Goal: Task Accomplishment & Management: Manage account settings

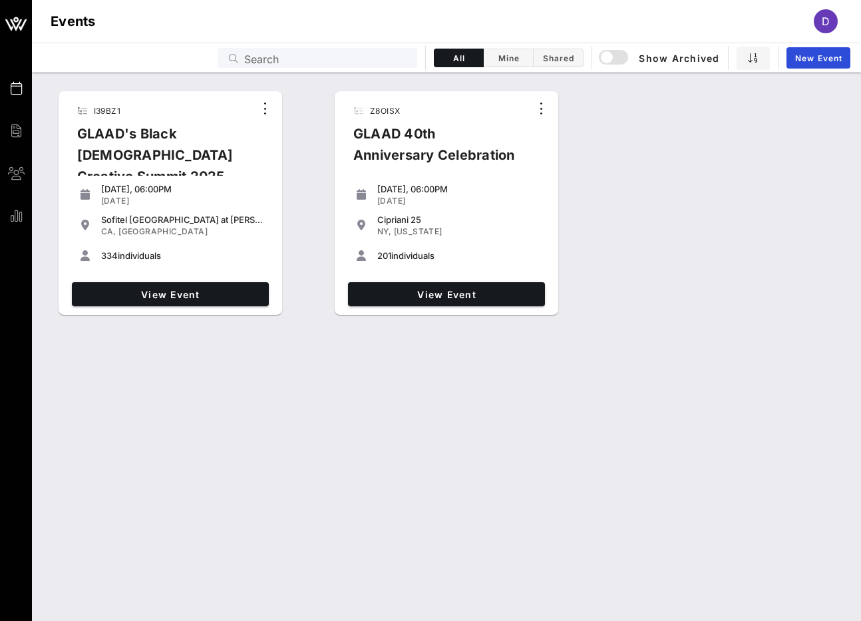
click at [134, 384] on div "I39BZ1 GLAAD's Black [DEMOGRAPHIC_DATA] Creative Summit 2025 [DATE], 06:00PM [D…" at bounding box center [447, 347] width 830 height 549
click at [166, 292] on span "View Event" at bounding box center [170, 294] width 186 height 11
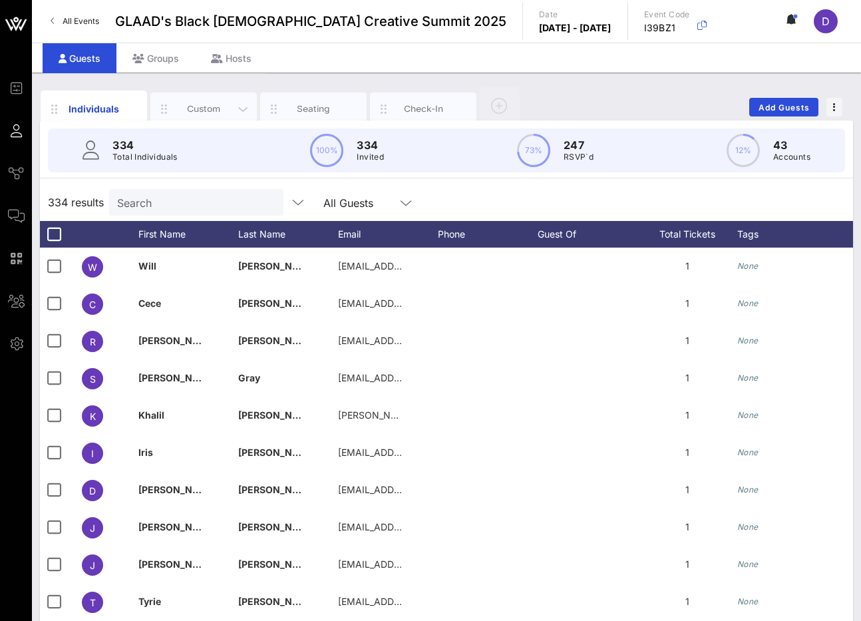
click at [209, 111] on div "Custom" at bounding box center [203, 109] width 59 height 13
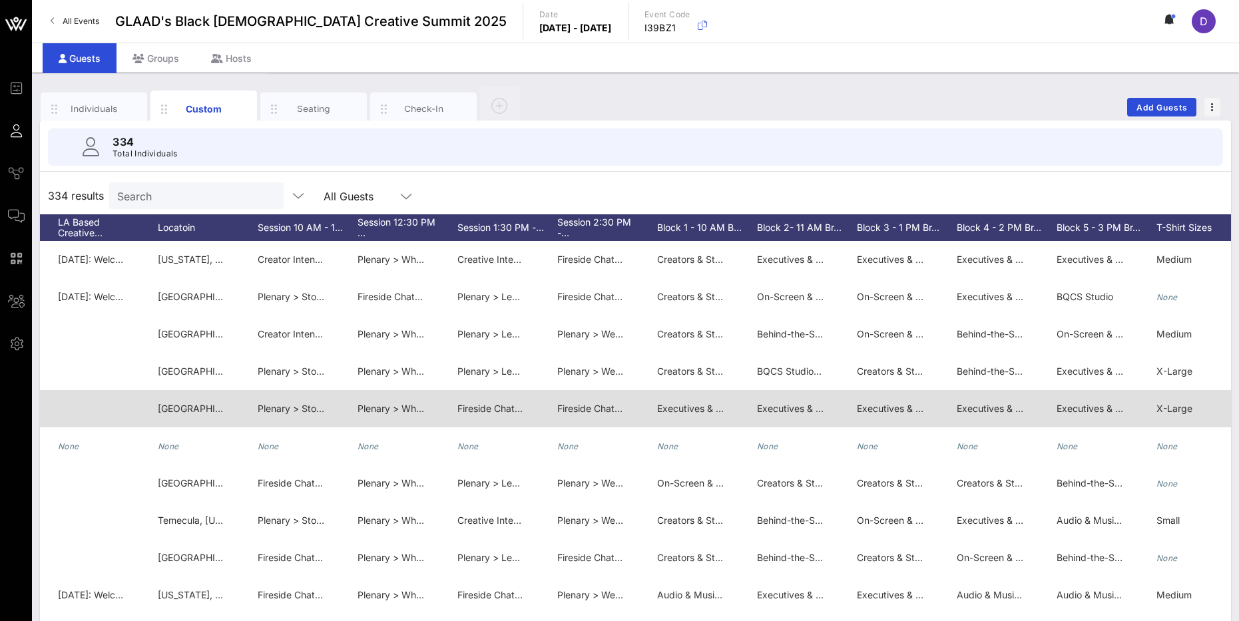
scroll to position [0, 2118]
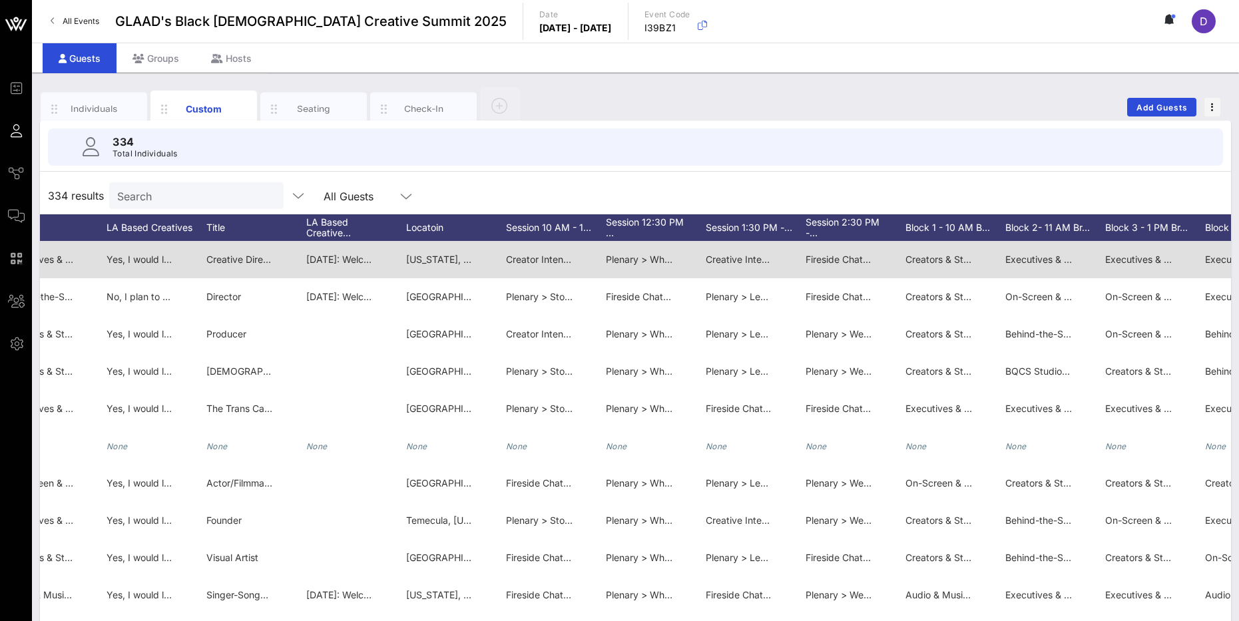
click at [554, 256] on span "Creator Intensive > The Creative Crossover: Public Perception of Your Art Conve…" at bounding box center [746, 259] width 480 height 11
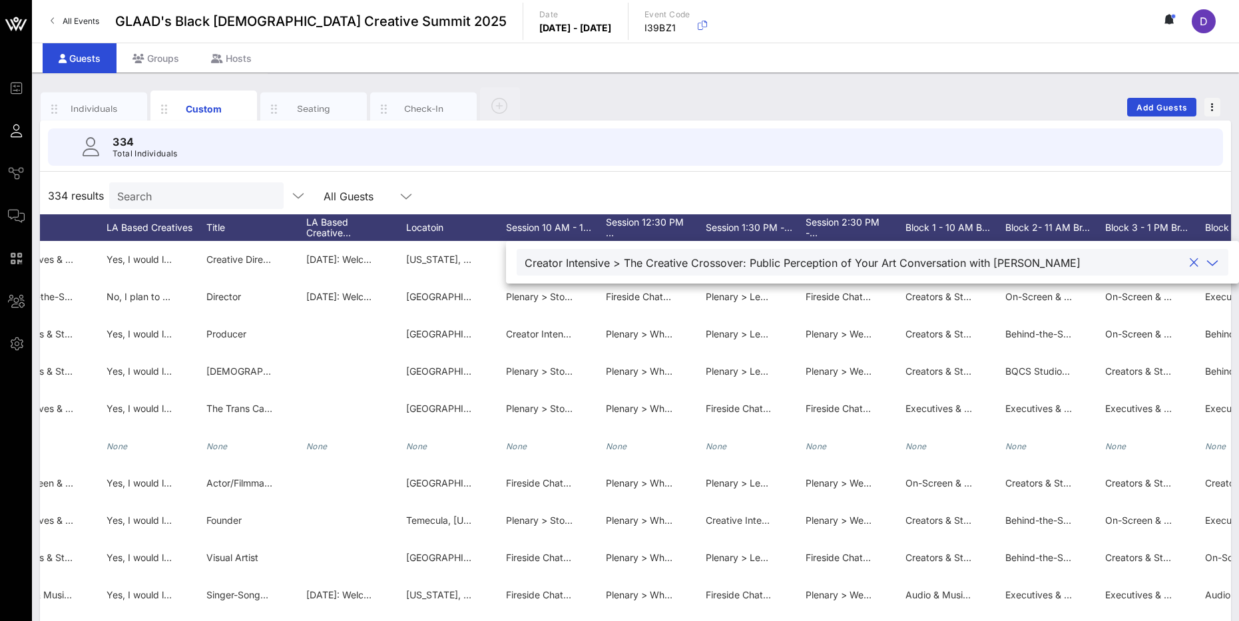
click at [829, 180] on div "334 results Search All Guests" at bounding box center [635, 195] width 1191 height 37
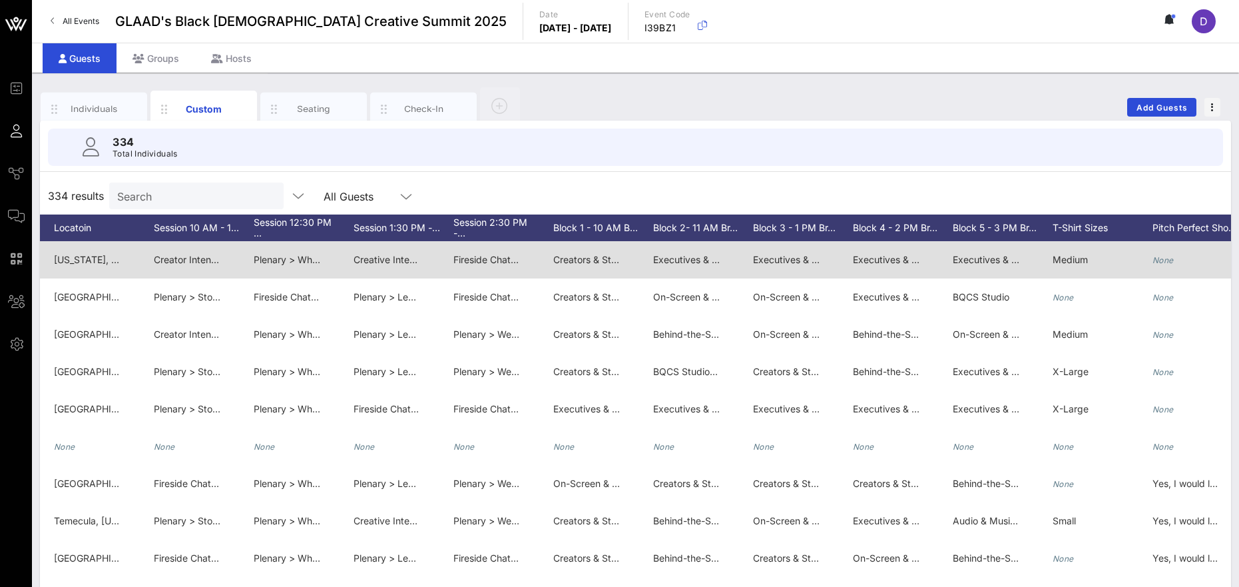
click at [198, 260] on span "Creator Intensive > The Creative Crossover: Public Perception of Your Art Conve…" at bounding box center [394, 259] width 480 height 11
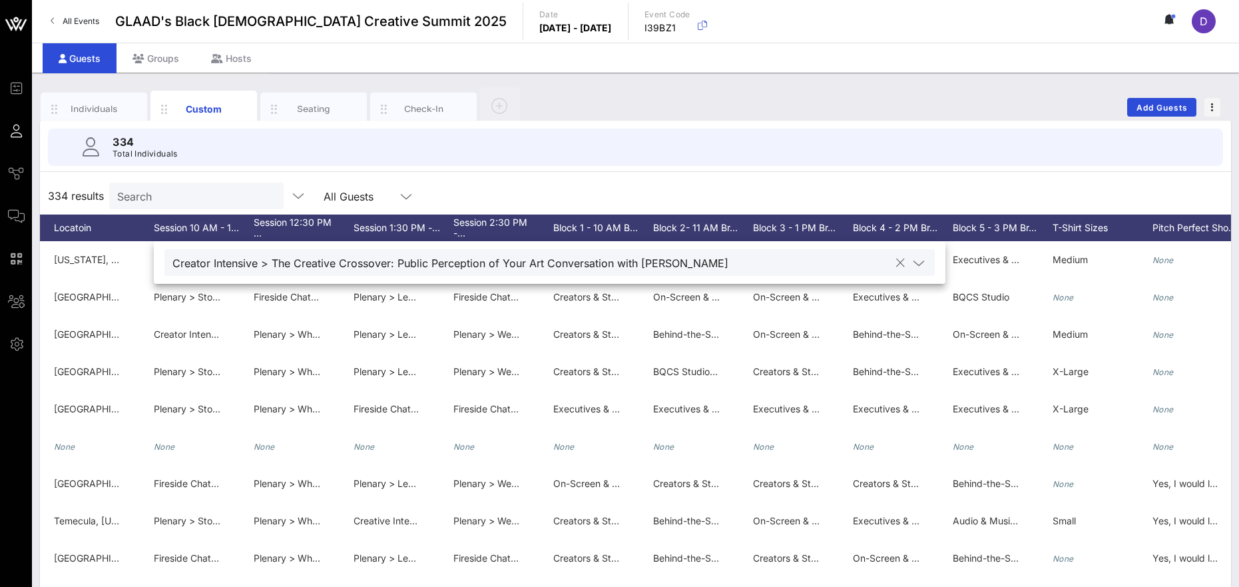
click at [861, 263] on icon at bounding box center [919, 263] width 12 height 16
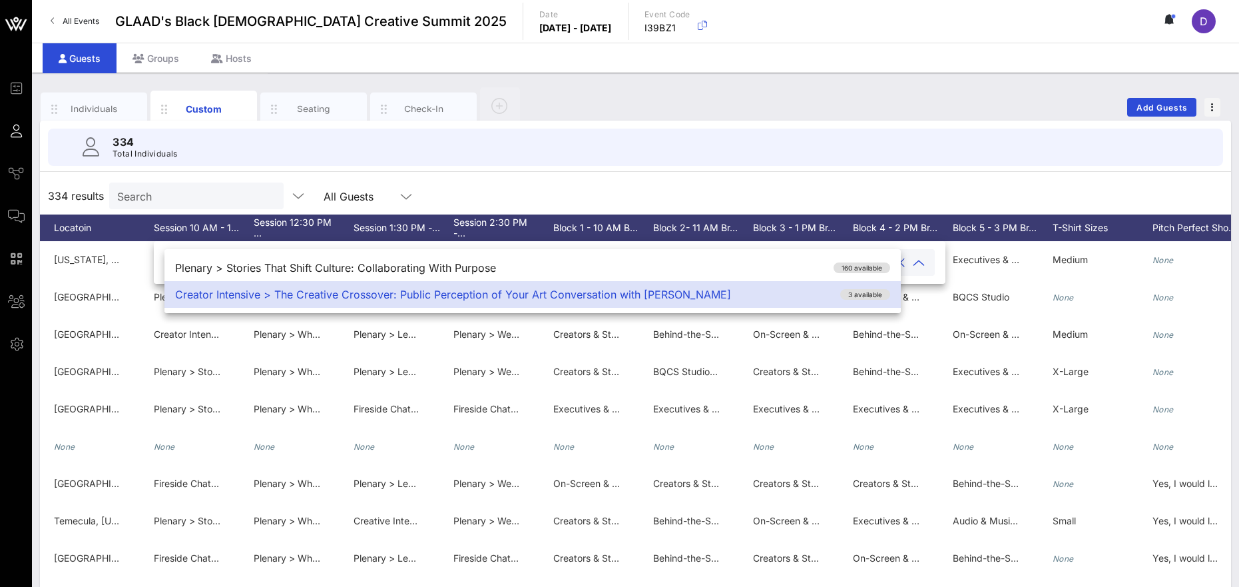
click at [861, 174] on div "334 Total Individuals 334 results Search All Guests First Name Last Name Full N…" at bounding box center [635, 381] width 1191 height 520
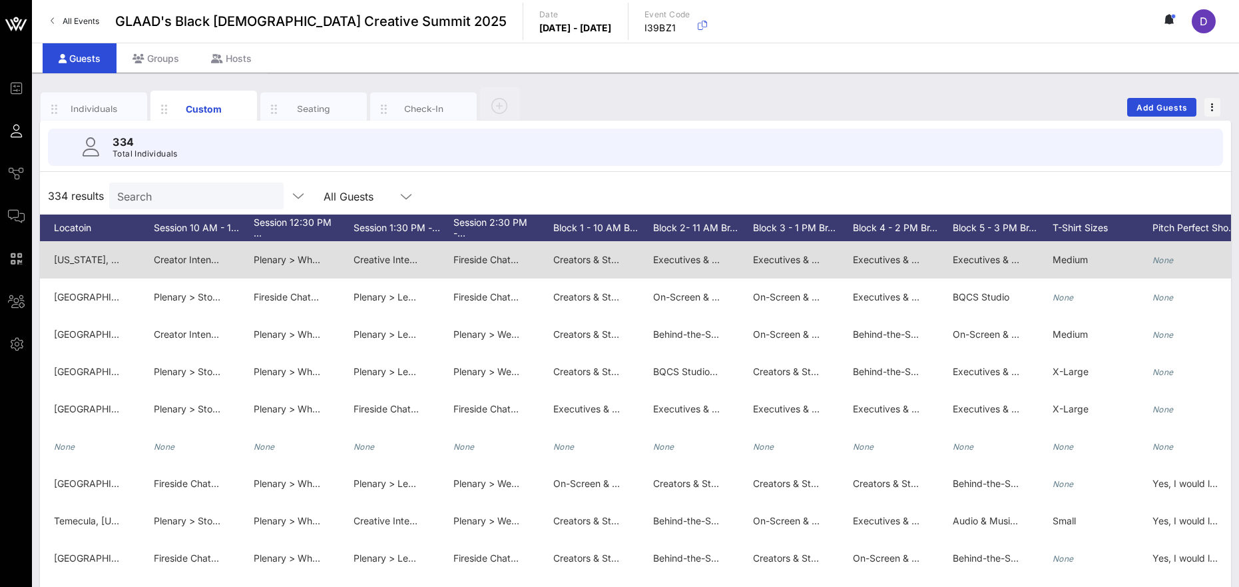
click at [399, 260] on span "Creative Intensive > Owning Your Story: The Future of Digital Culture" at bounding box center [504, 259] width 300 height 11
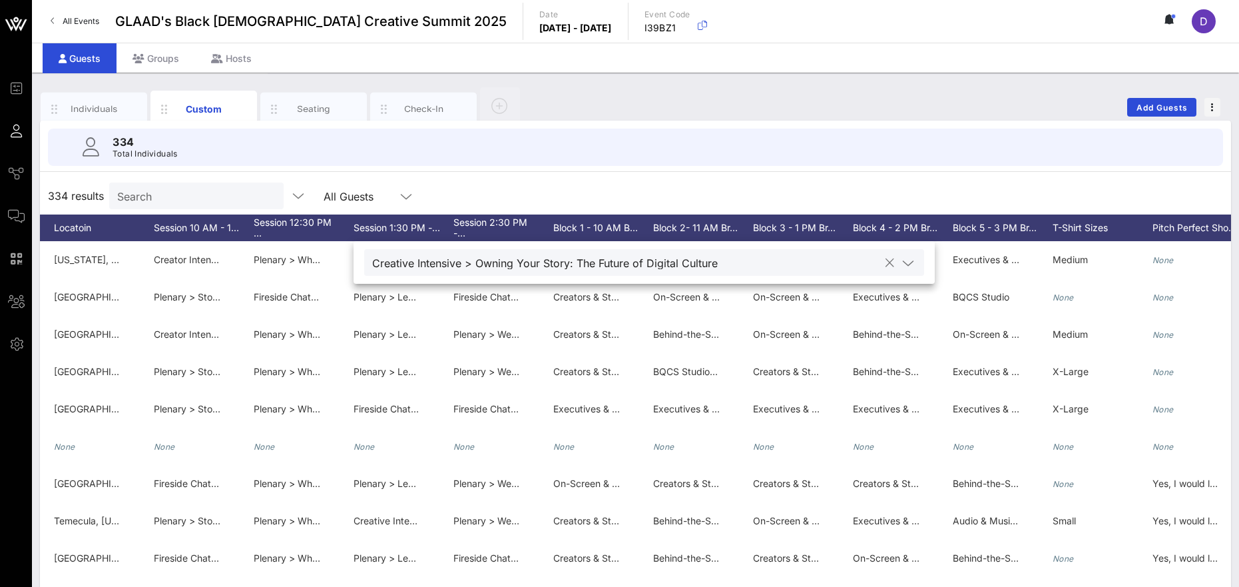
click at [861, 266] on icon at bounding box center [908, 263] width 12 height 16
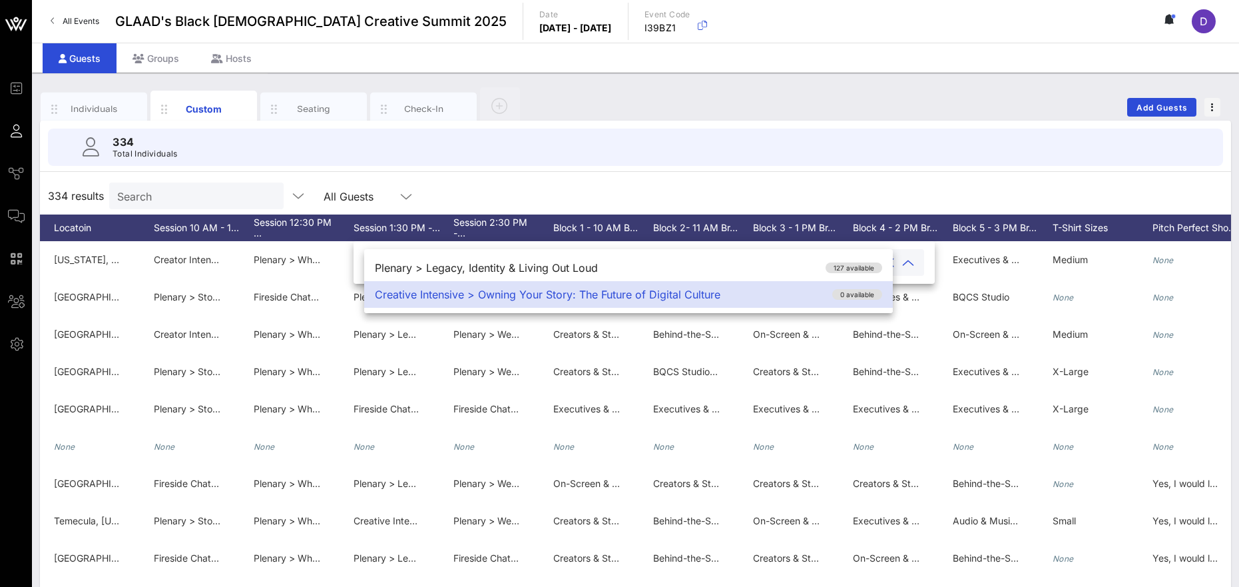
click at [800, 180] on div "334 results Search All Guests" at bounding box center [635, 195] width 1191 height 37
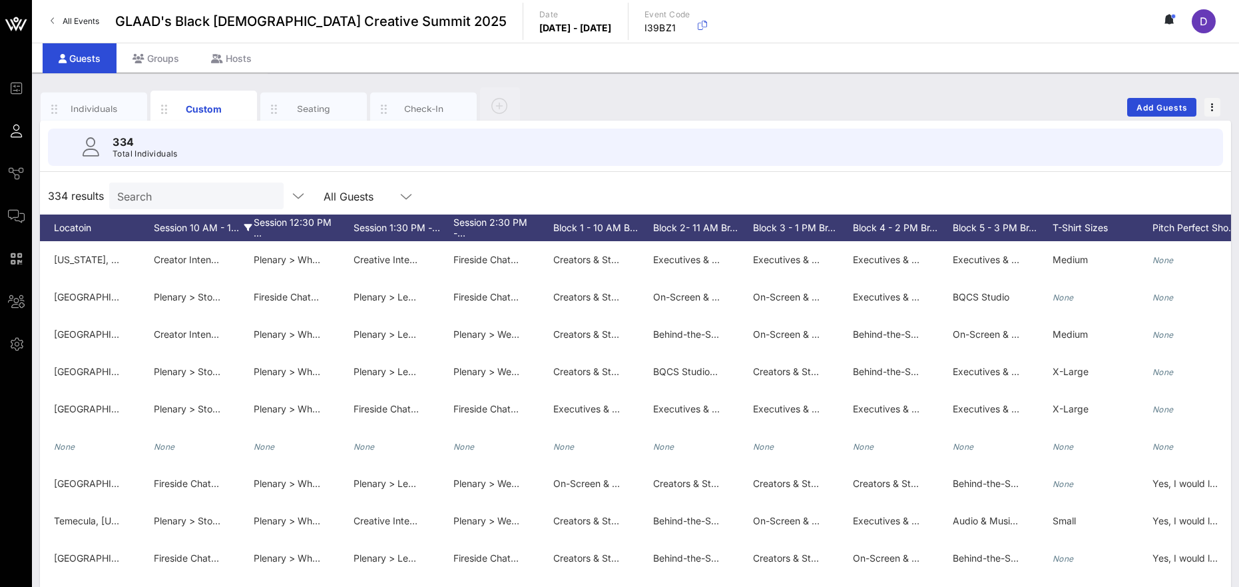
click at [247, 226] on icon at bounding box center [248, 228] width 8 height 8
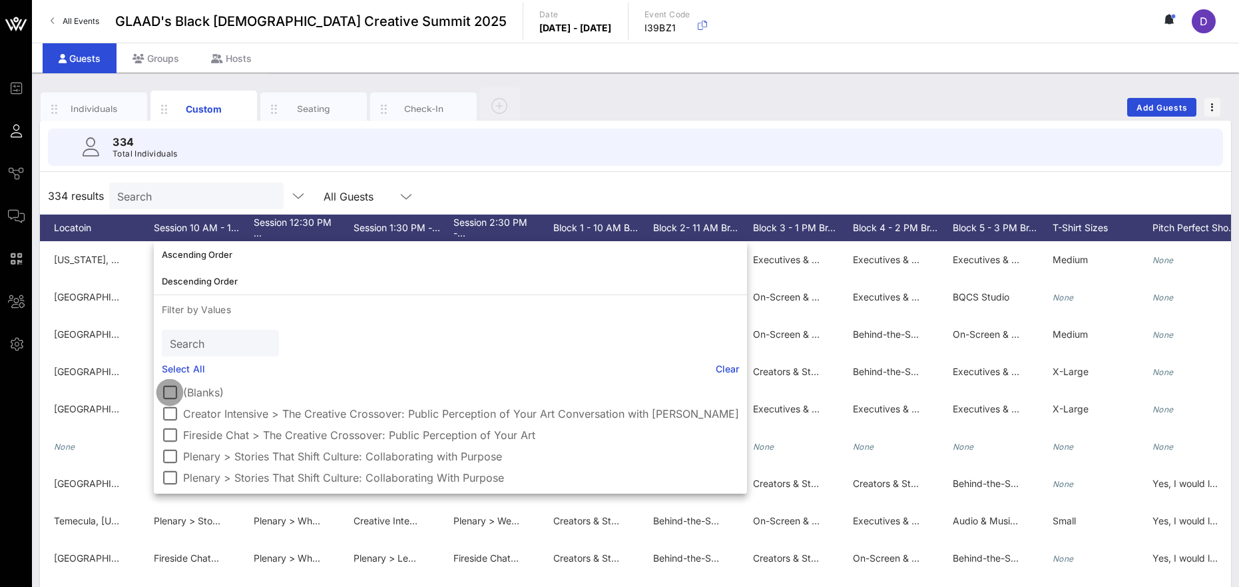
click at [169, 392] on div at bounding box center [169, 392] width 23 height 23
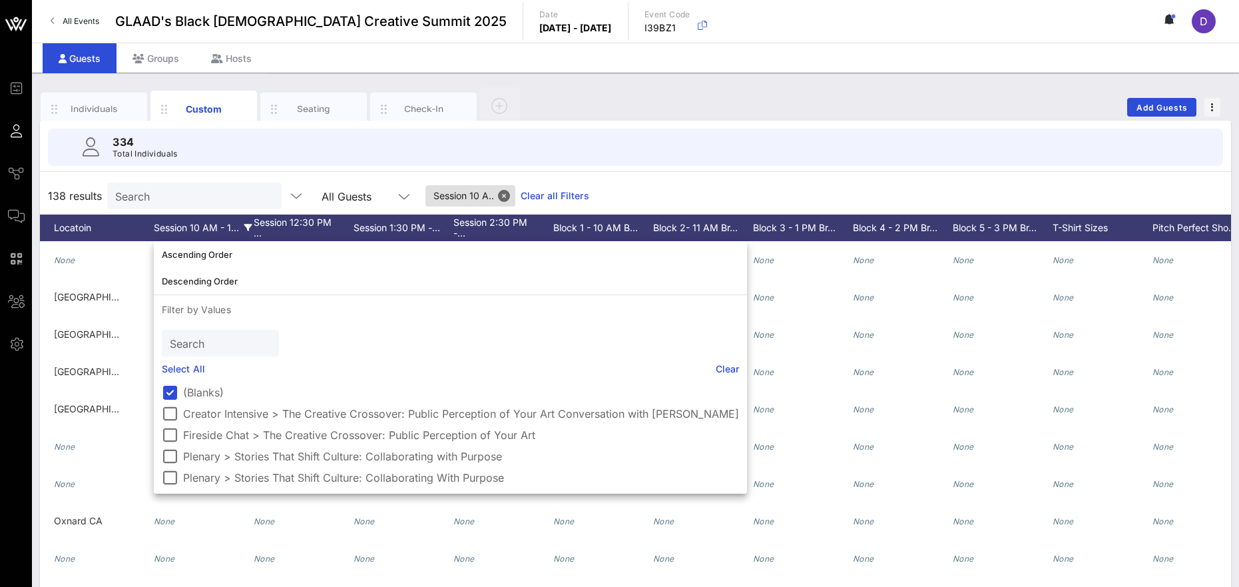
click at [427, 164] on div "334 Total Individuals" at bounding box center [635, 146] width 1175 height 37
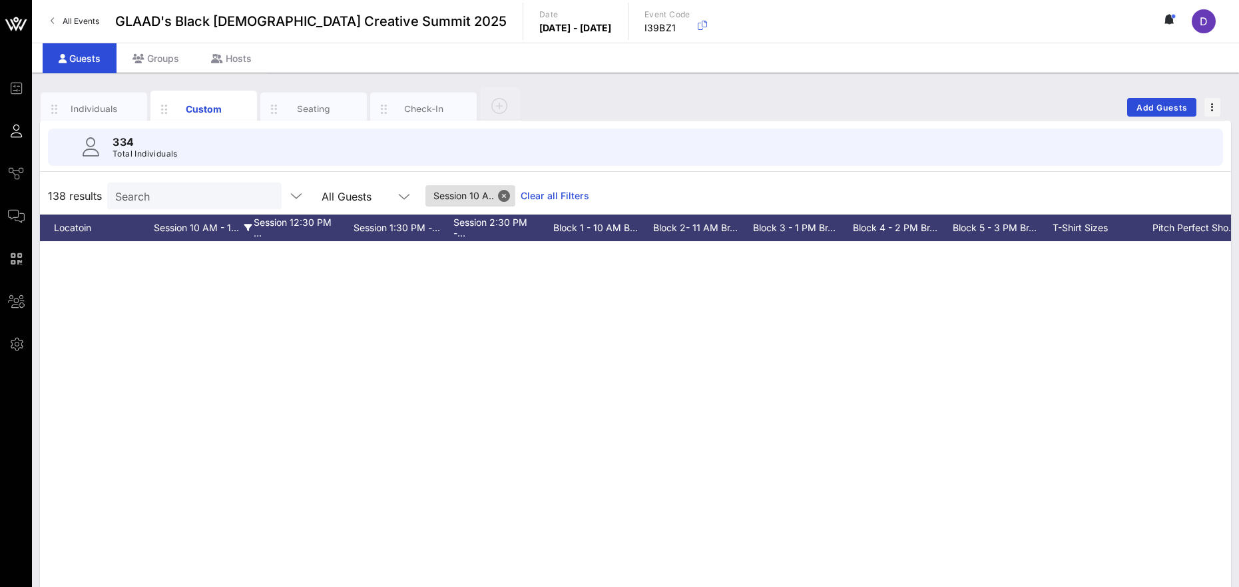
scroll to position [0, 2355]
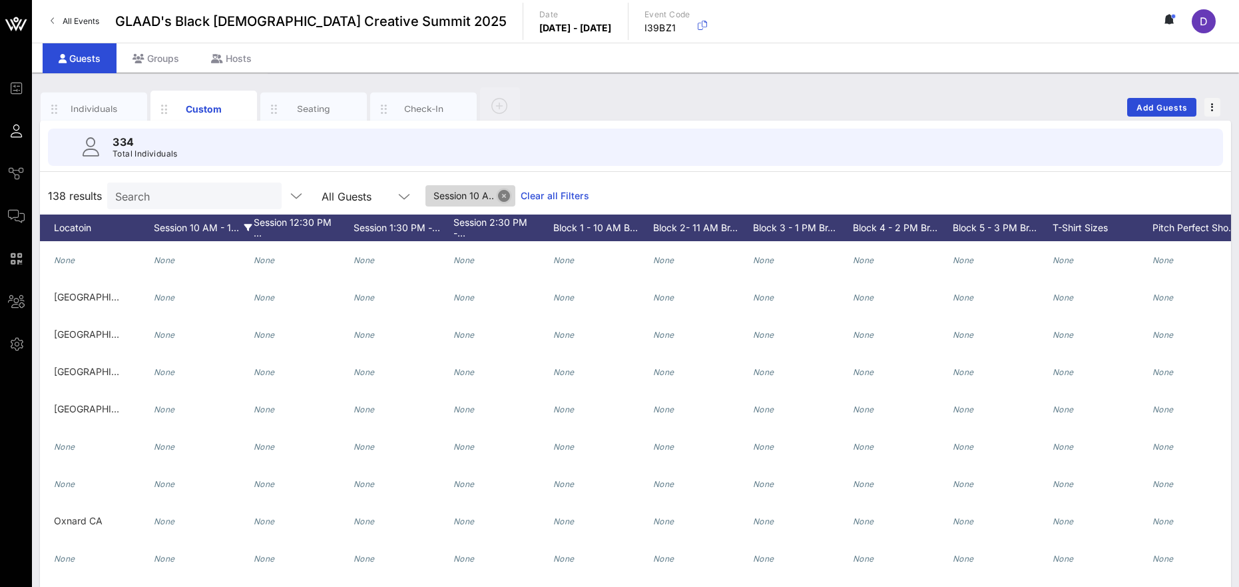
click at [498, 194] on button "Close" at bounding box center [504, 196] width 12 height 12
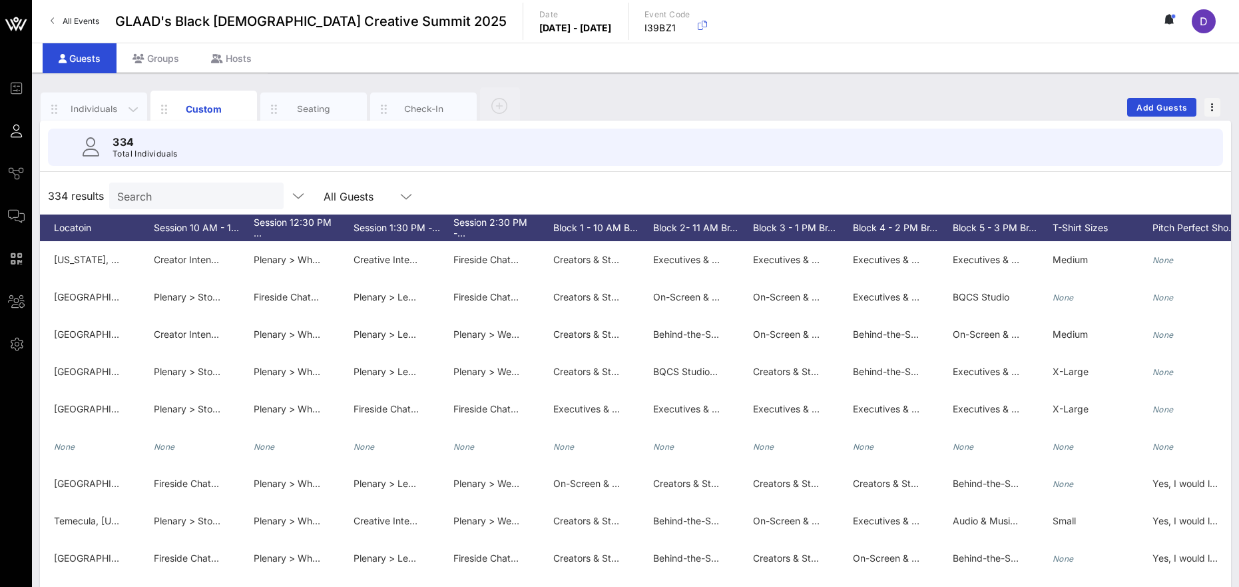
click at [97, 105] on div "Individuals" at bounding box center [94, 109] width 59 height 13
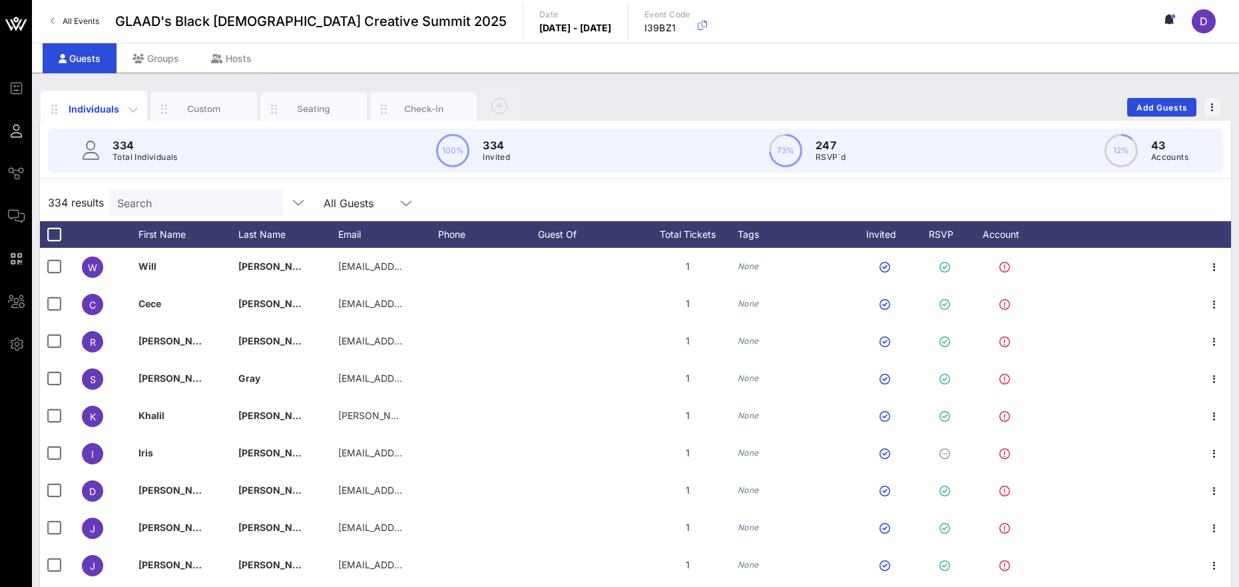
scroll to position [0, 0]
click at [213, 103] on div "Custom" at bounding box center [203, 109] width 59 height 13
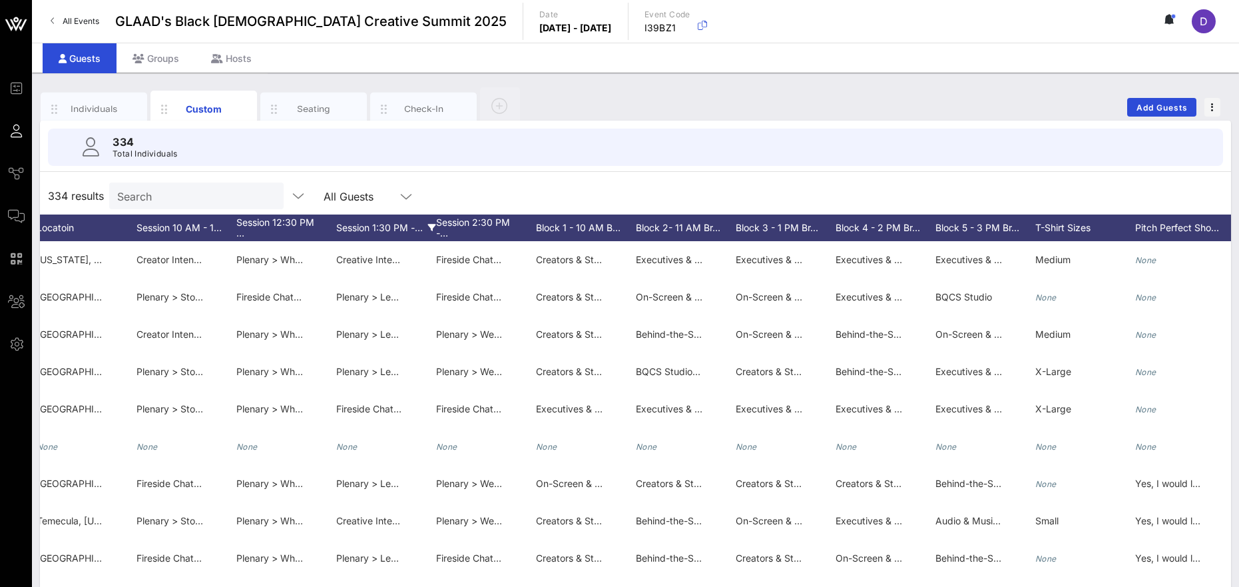
scroll to position [0, 2409]
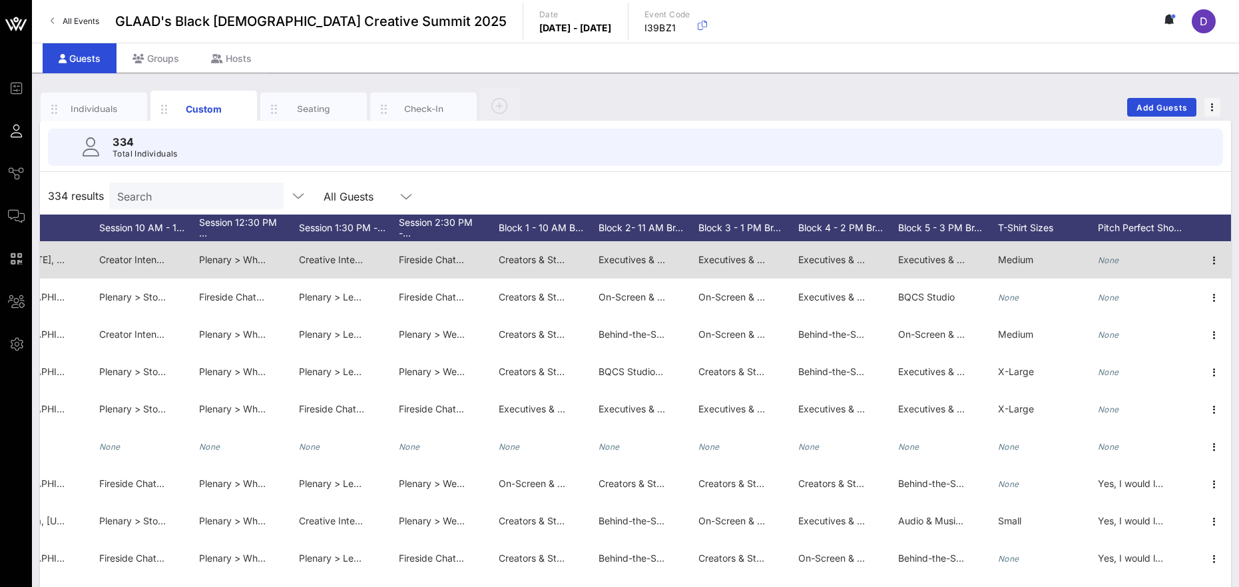
click at [648, 262] on span "Executives & Industry Leaders > Gatekeeping vs. Gatebuilding: Designing a Futur…" at bounding box center [813, 259] width 429 height 11
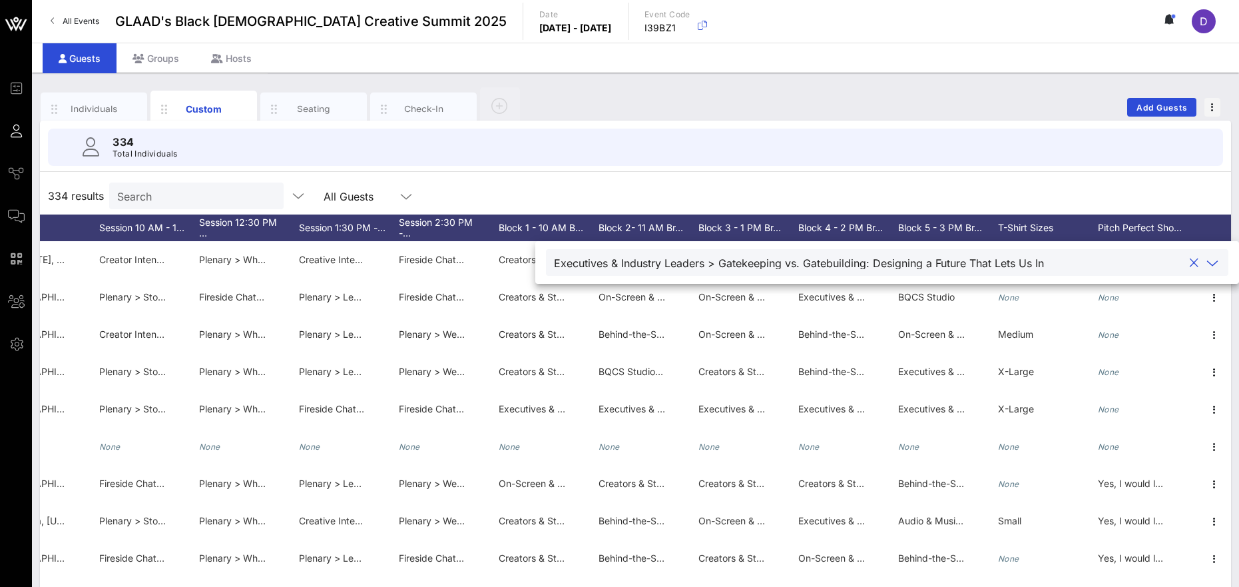
click at [861, 267] on icon at bounding box center [1212, 263] width 12 height 16
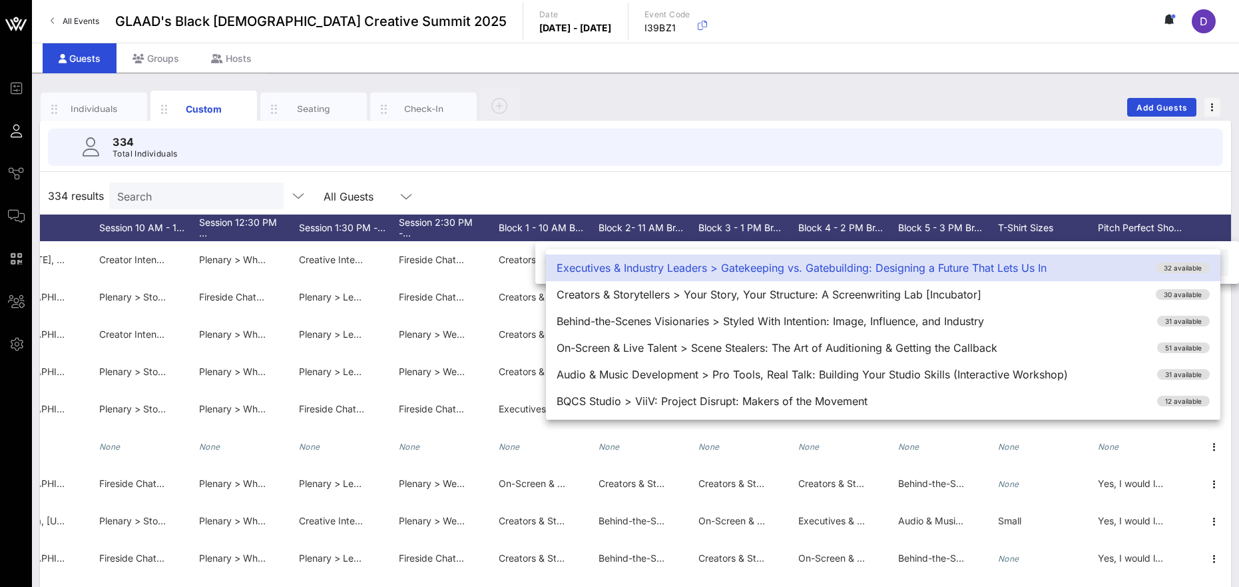
click at [861, 166] on div "334 Total Individuals" at bounding box center [635, 147] width 1207 height 53
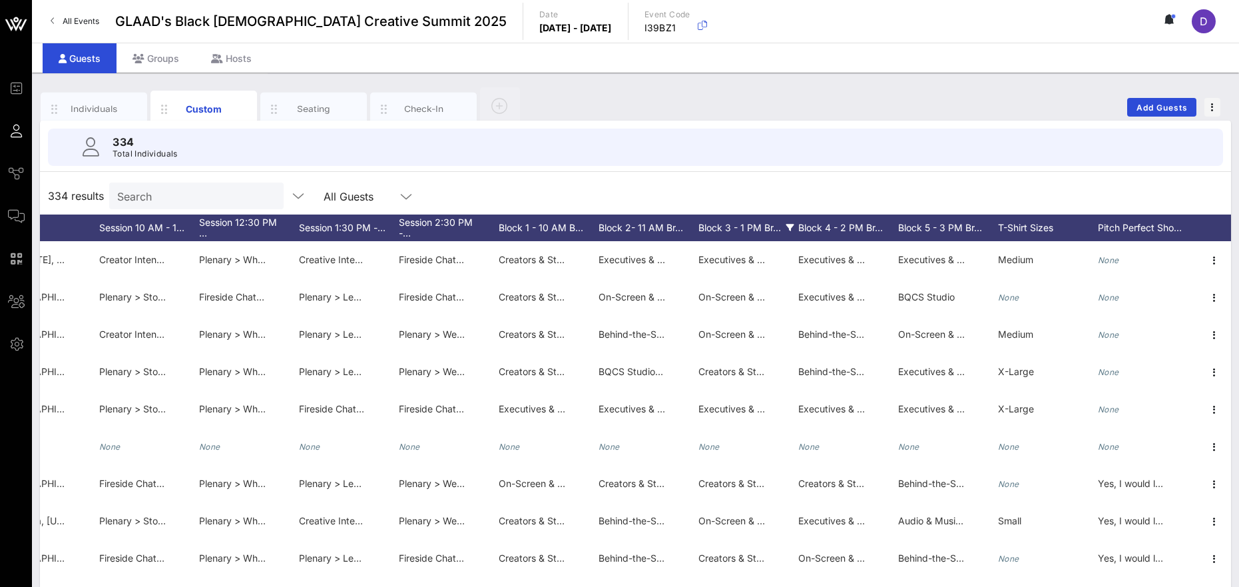
click at [738, 224] on div "Block 3 - 1 PM Br…" at bounding box center [748, 227] width 100 height 27
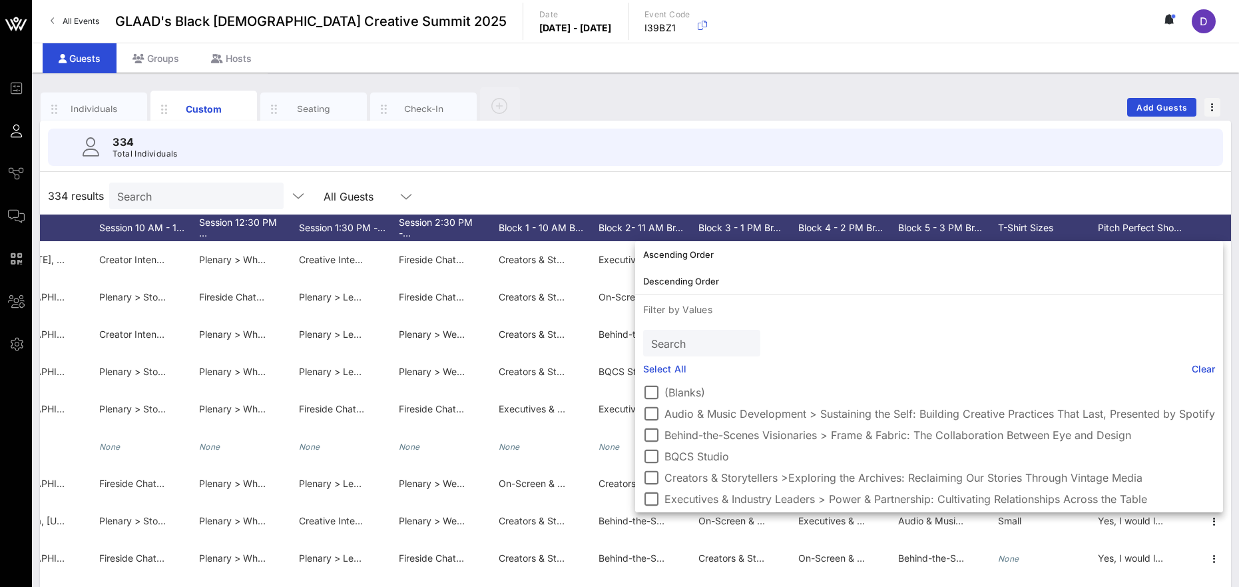
click at [756, 174] on div "334 Total Individuals 334 results Search All Guests First Name Last Name Full N…" at bounding box center [635, 381] width 1191 height 520
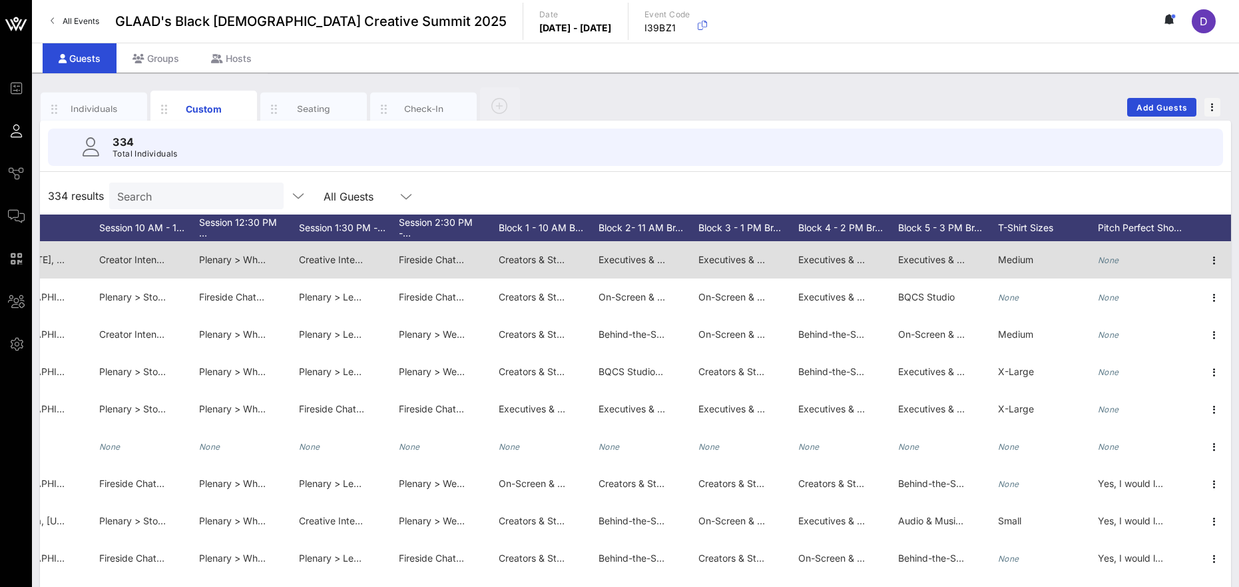
click at [743, 252] on div "Executives & Industry Leaders > Power & Partnership: Cultivating Relationships …" at bounding box center [731, 259] width 67 height 37
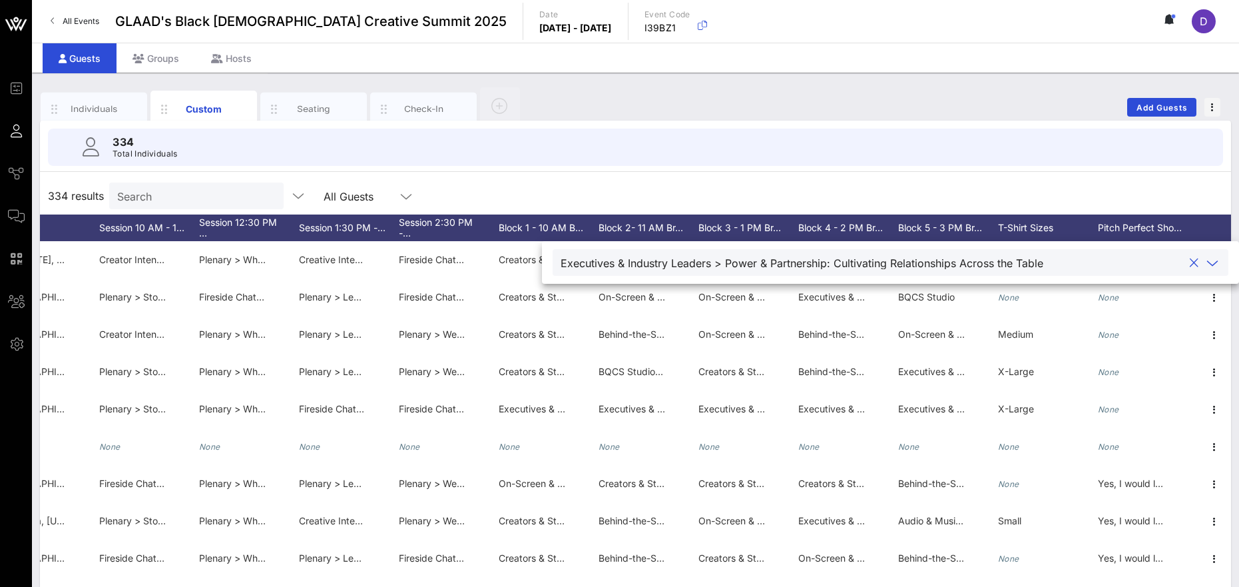
click at [822, 187] on div "334 results Search All Guests" at bounding box center [635, 195] width 1191 height 37
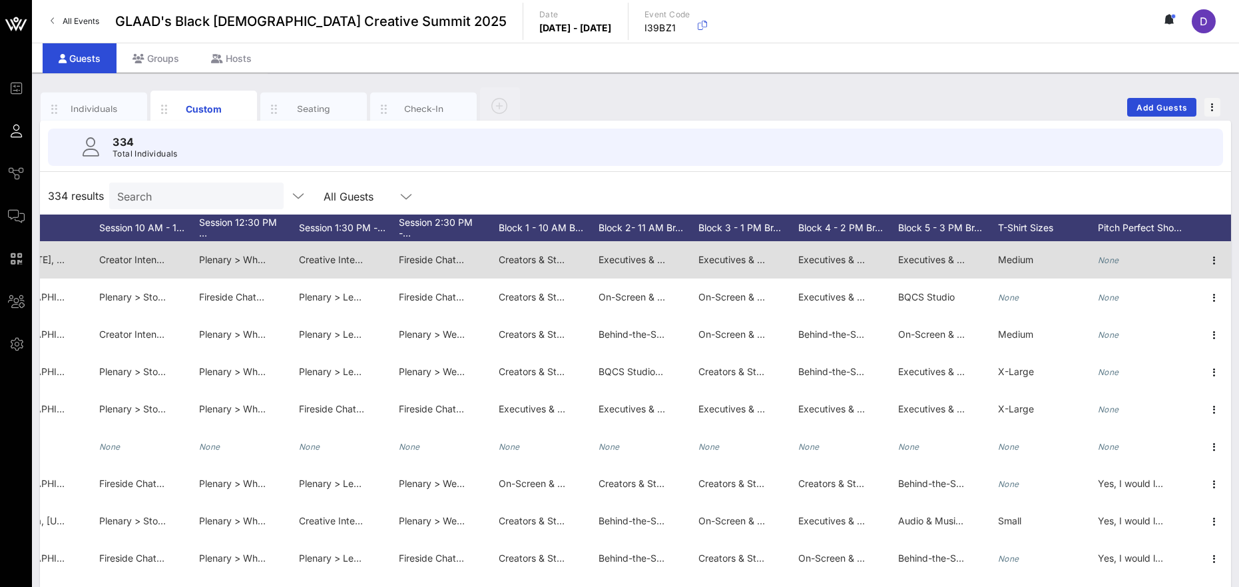
click at [861, 256] on span "Executives & Industry Leaders >High Stakes, Higher Ground: Leading Through Cris…" at bounding box center [1129, 259] width 462 height 11
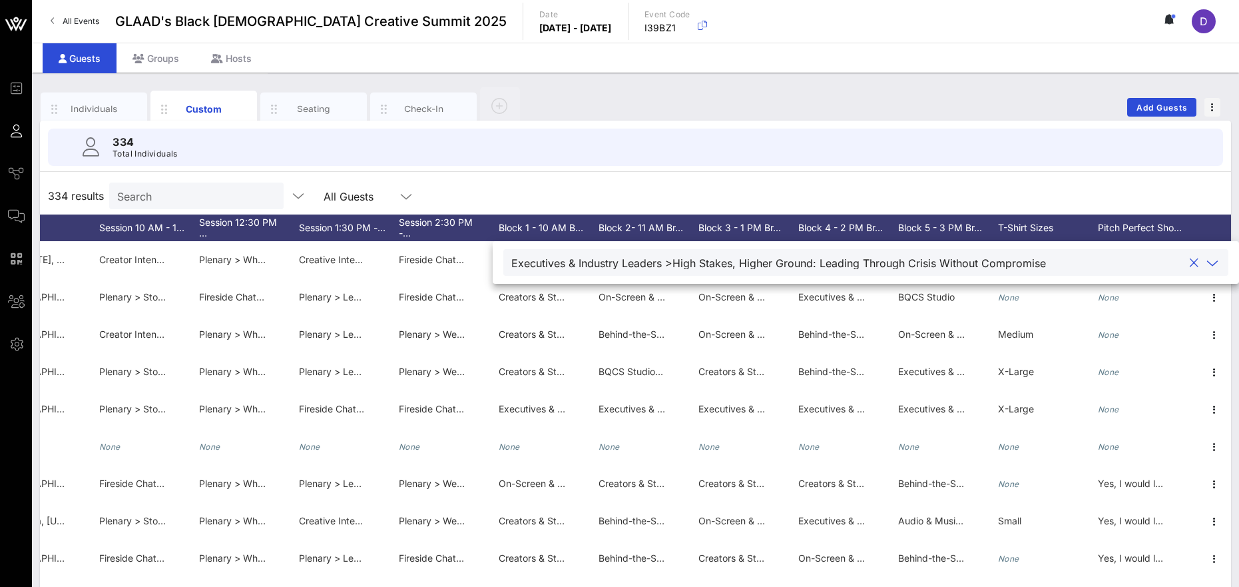
click at [861, 267] on icon at bounding box center [1212, 263] width 12 height 16
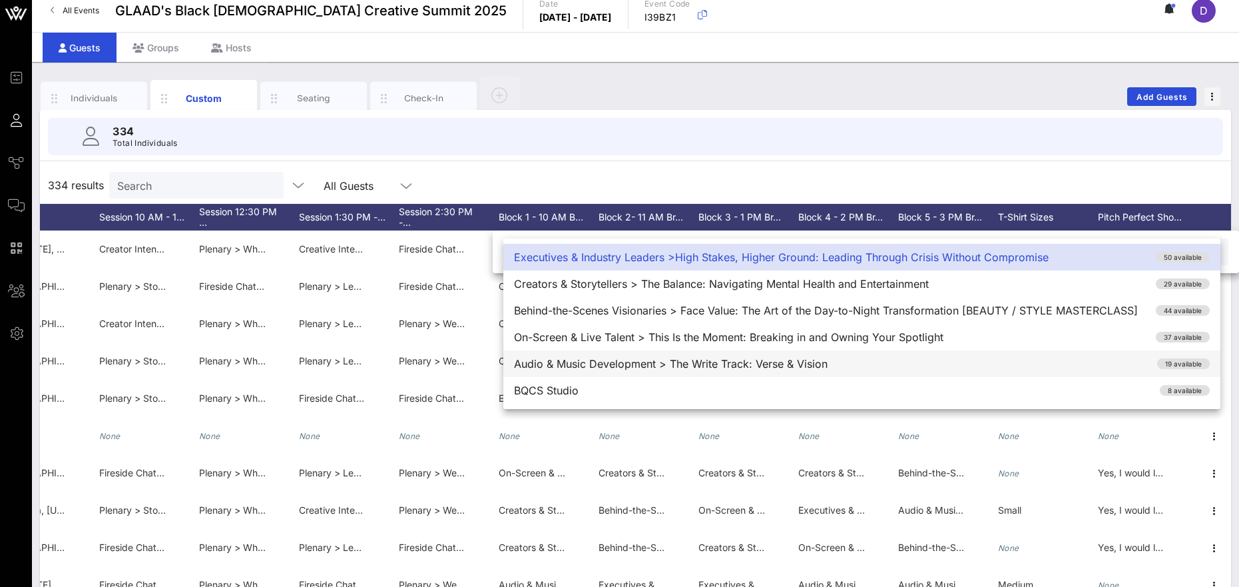
scroll to position [13, 0]
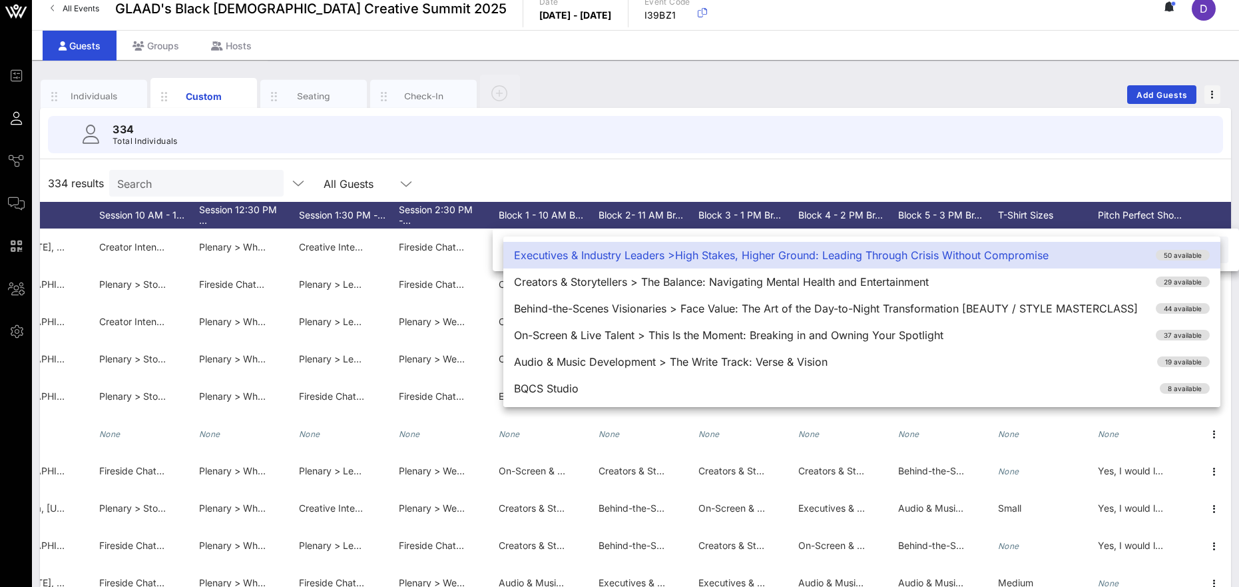
click at [855, 152] on div "334 Total Individuals" at bounding box center [635, 134] width 1175 height 37
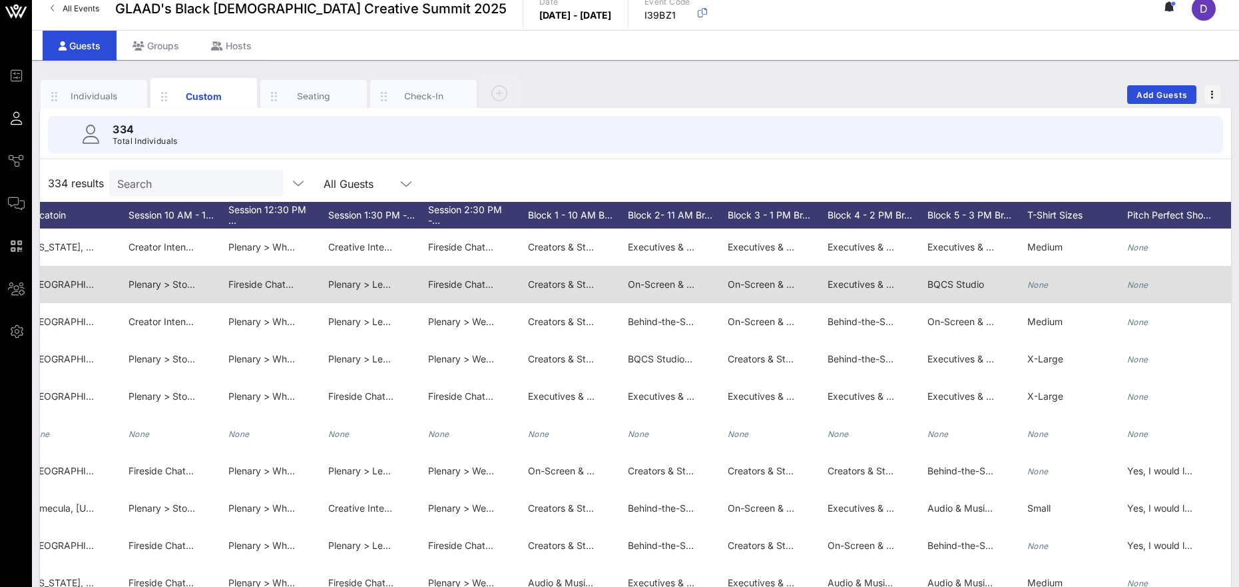
scroll to position [0, 2362]
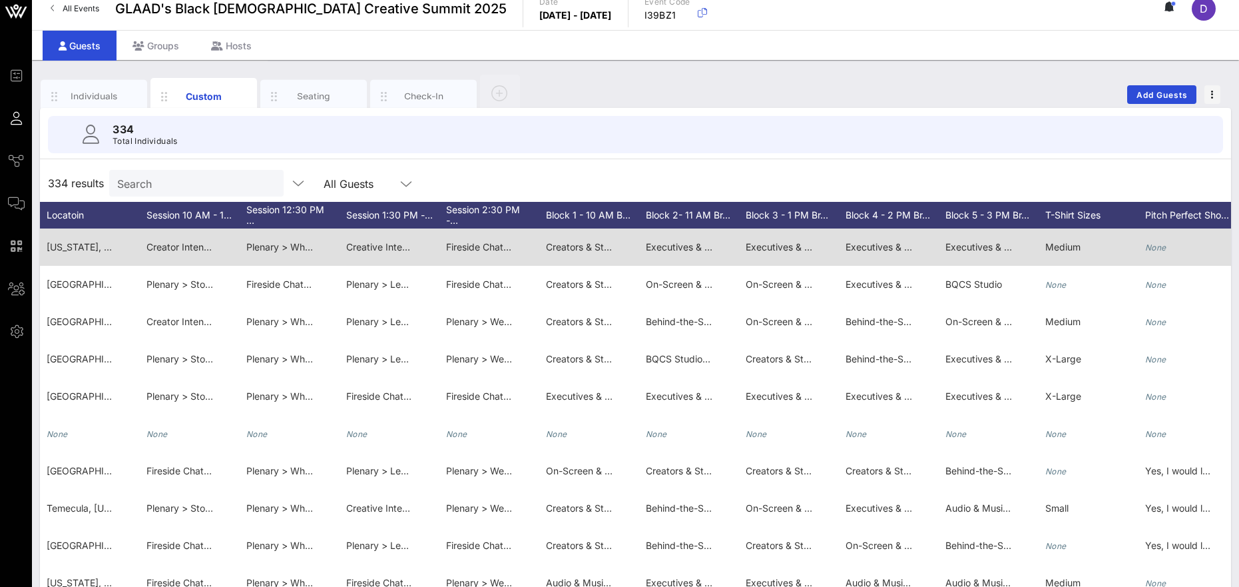
click at [693, 246] on span "Executives & Industry Leaders > Gatekeeping vs. Gatebuilding: Designing a Futur…" at bounding box center [860, 246] width 429 height 11
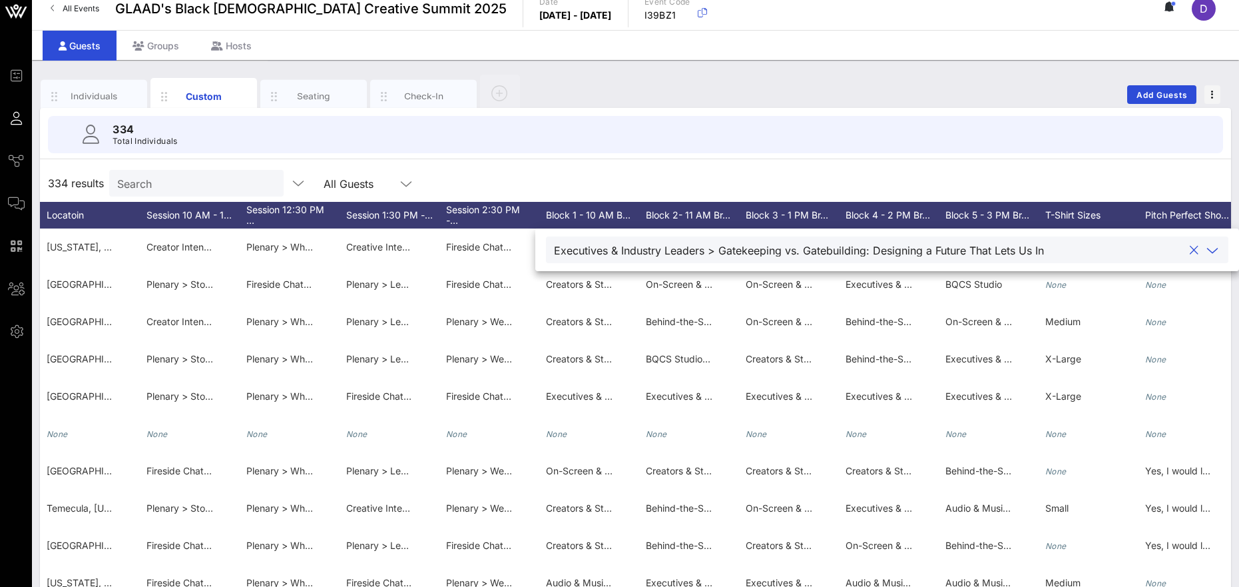
click at [861, 254] on icon at bounding box center [1212, 250] width 12 height 16
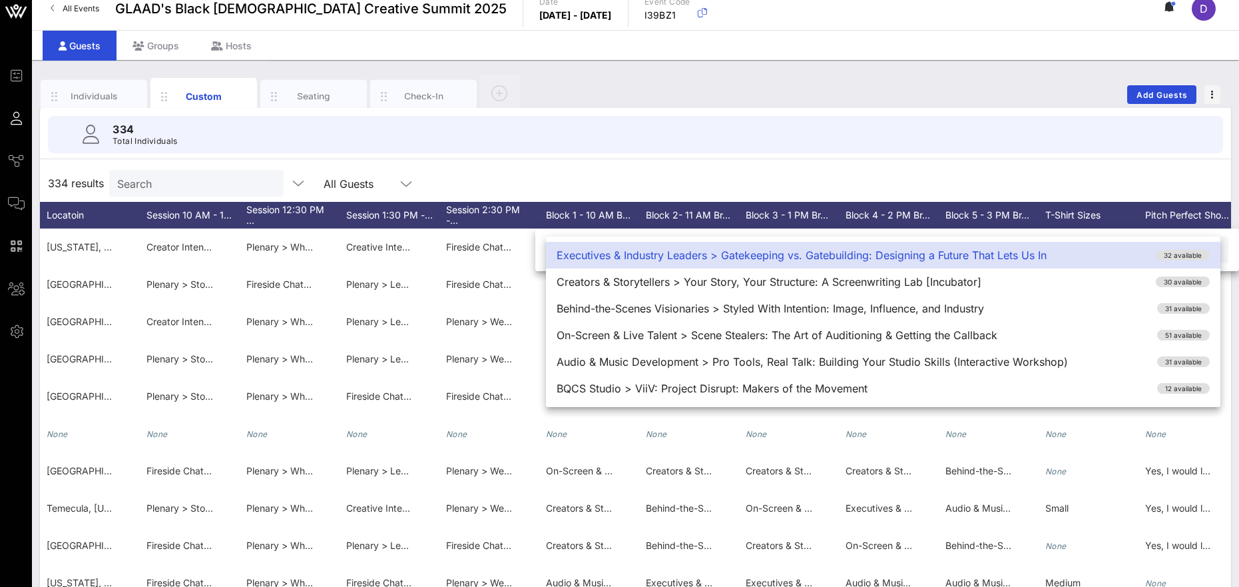
click at [861, 175] on div "334 results Search All Guests" at bounding box center [635, 182] width 1191 height 37
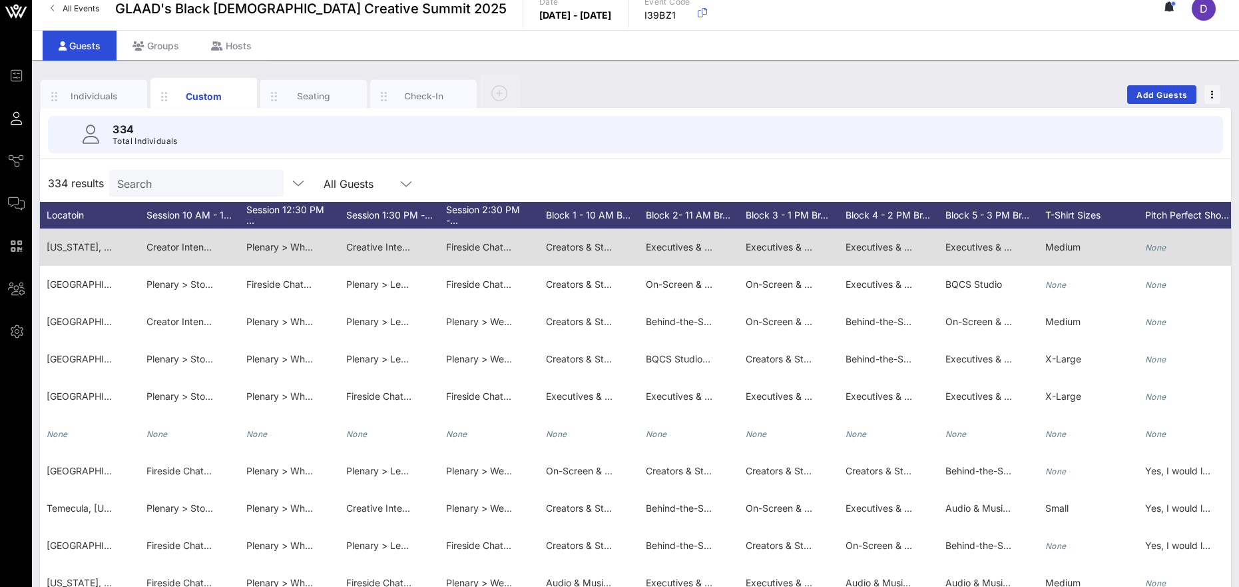
click at [606, 245] on span "Creators & Storytellers > Self-Funded, Self-Made: How to Navigate the Business,…" at bounding box center [755, 246] width 419 height 11
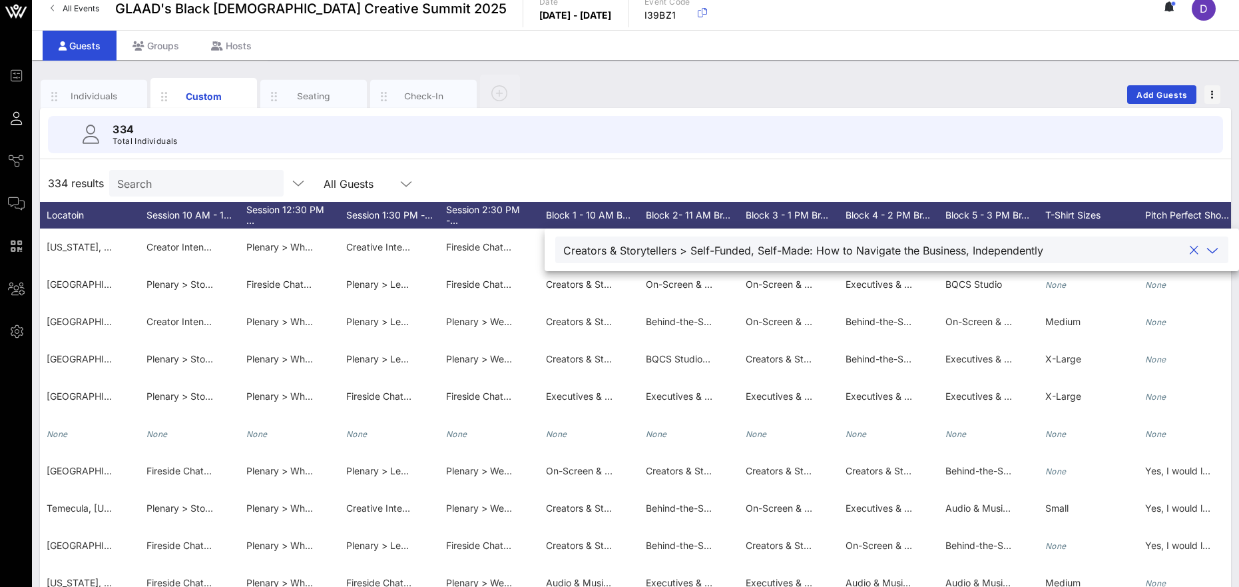
click at [861, 251] on icon at bounding box center [1212, 250] width 12 height 16
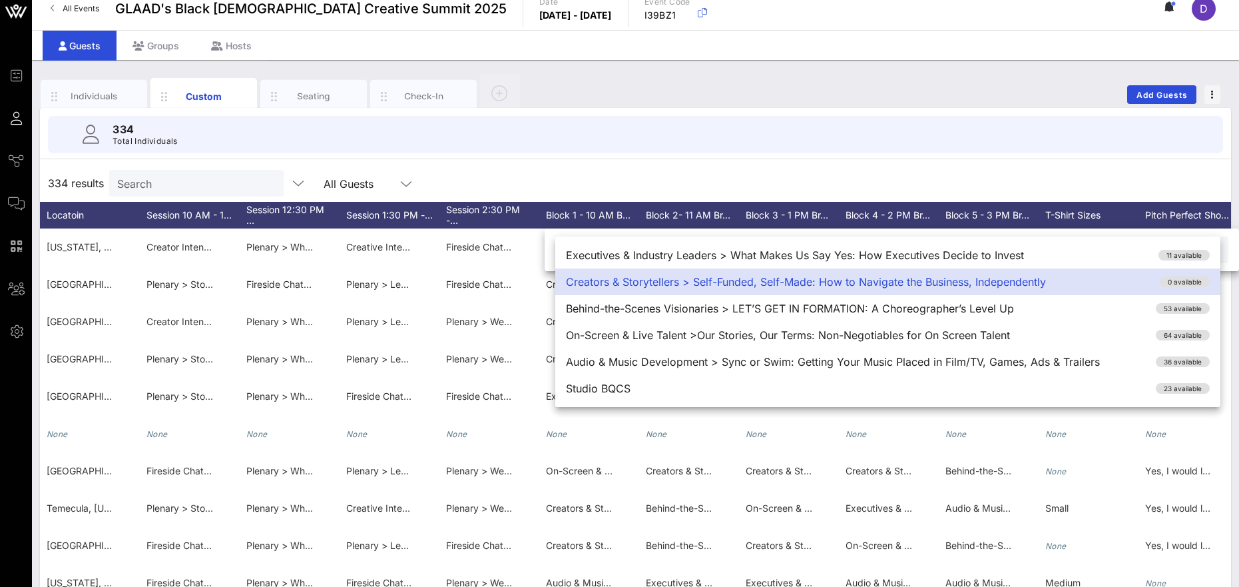
click at [772, 179] on div "334 results Search All Guests" at bounding box center [635, 182] width 1191 height 37
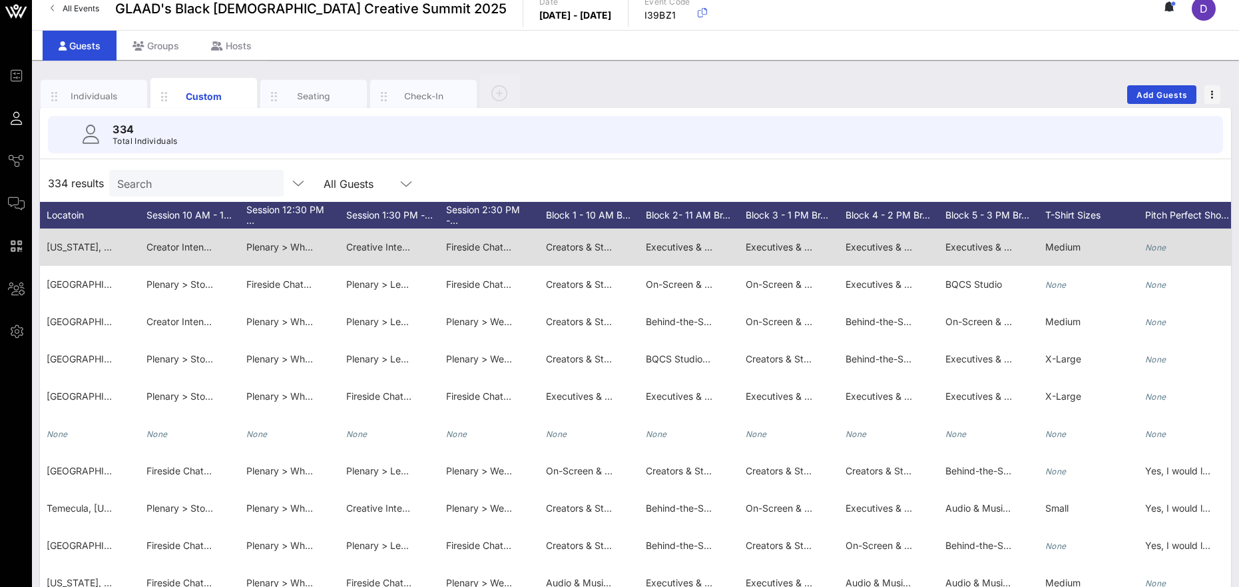
click at [792, 247] on span "Executives & Industry Leaders > Power & Partnership: Cultivating Relationships …" at bounding box center [956, 246] width 420 height 11
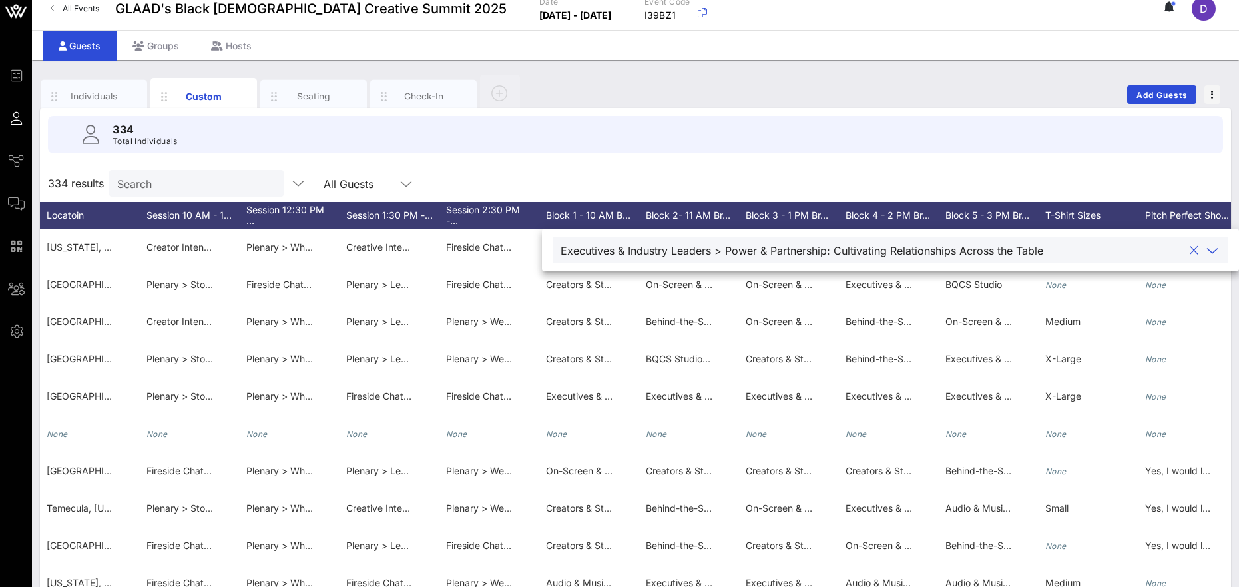
click at [861, 247] on icon at bounding box center [1212, 250] width 12 height 16
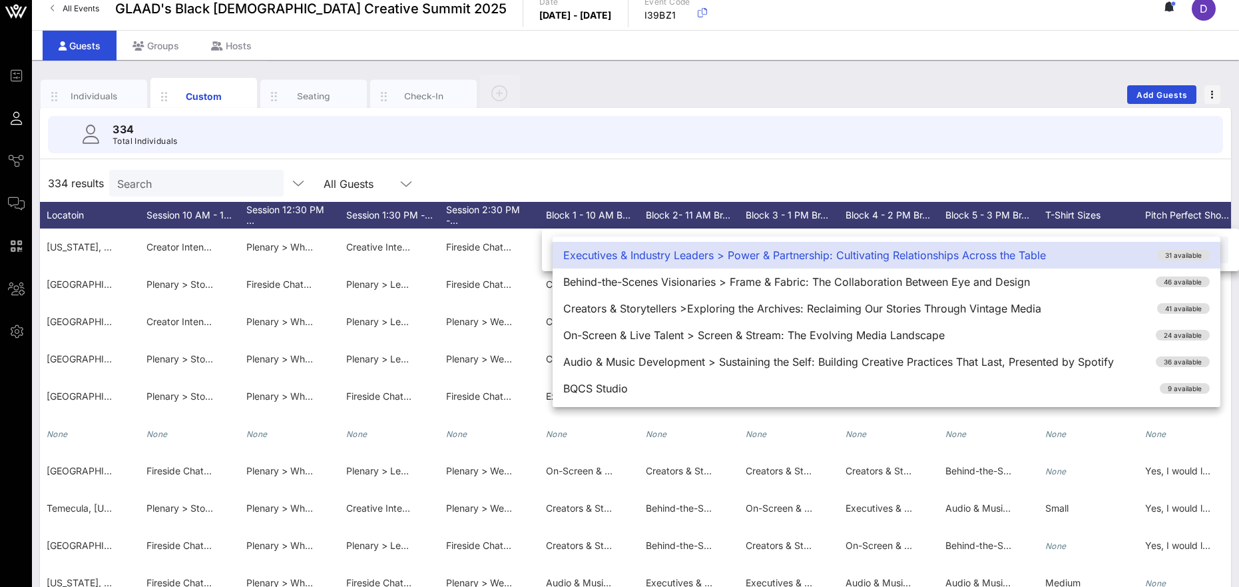
click at [861, 160] on div "334 Total Individuals" at bounding box center [635, 134] width 1207 height 53
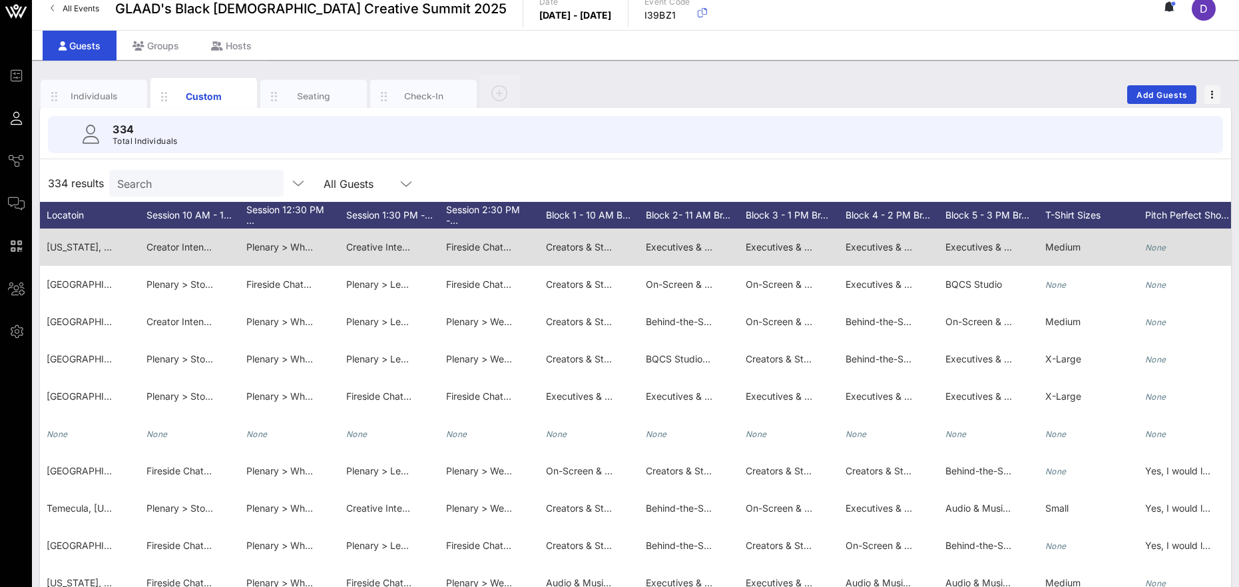
click at [861, 248] on span "Executives & Industry Leaders >High Stakes, Higher Ground: Leading Through Cris…" at bounding box center [1176, 246] width 462 height 11
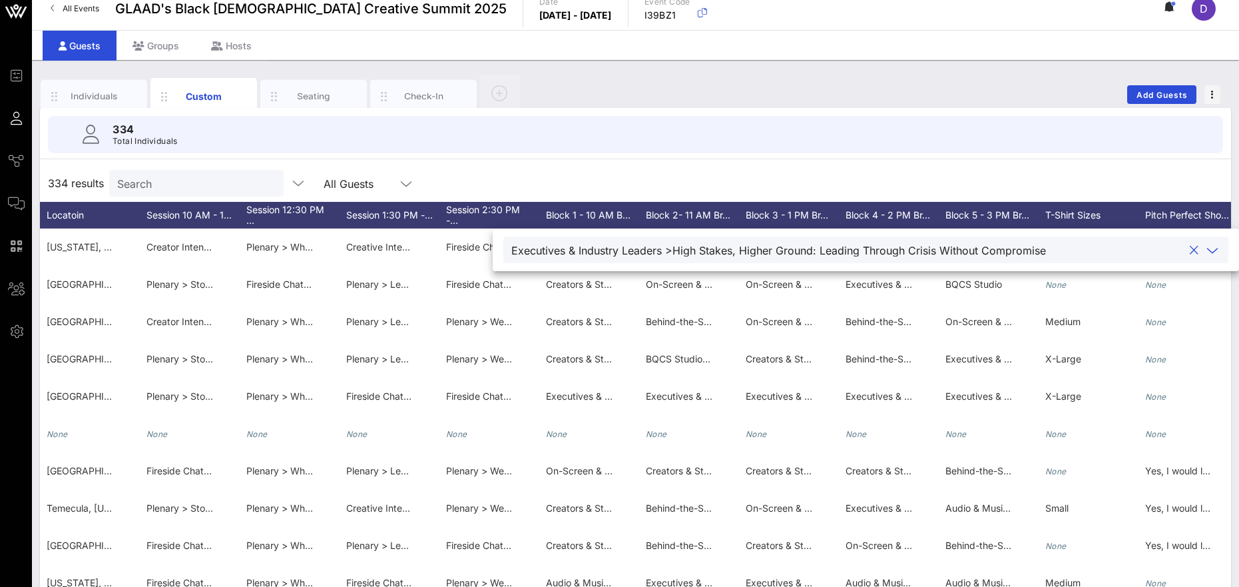
click at [861, 240] on div "Executives & Industry Leaders >High Stakes, Higher Ground: Leading Through Cris…" at bounding box center [865, 249] width 709 height 27
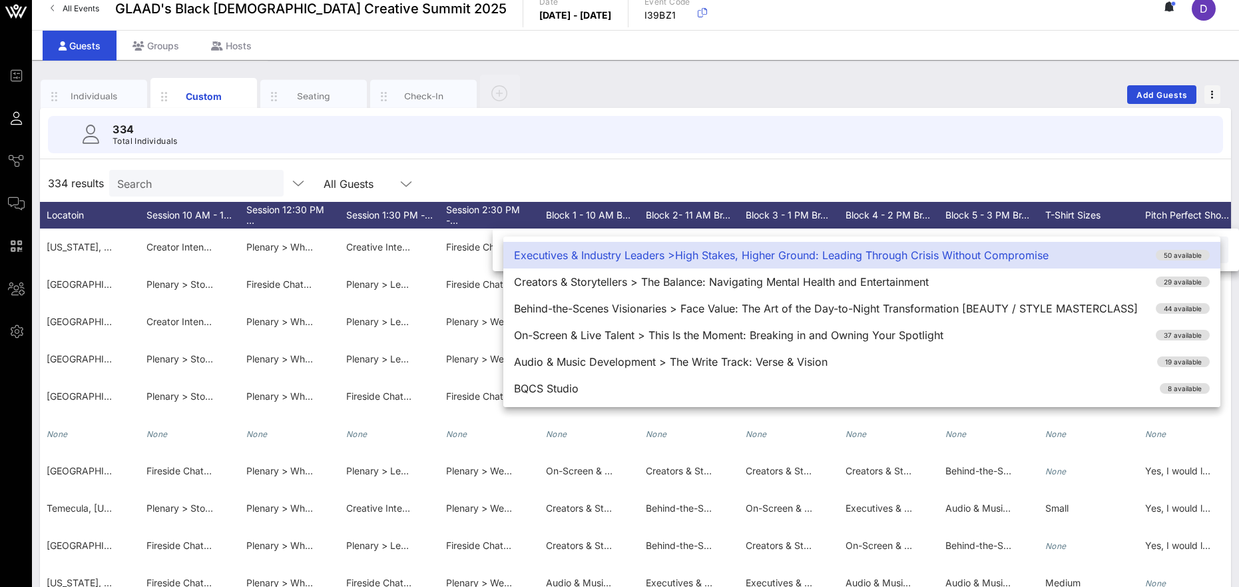
click at [861, 188] on div "334 results Search All Guests" at bounding box center [635, 182] width 1191 height 37
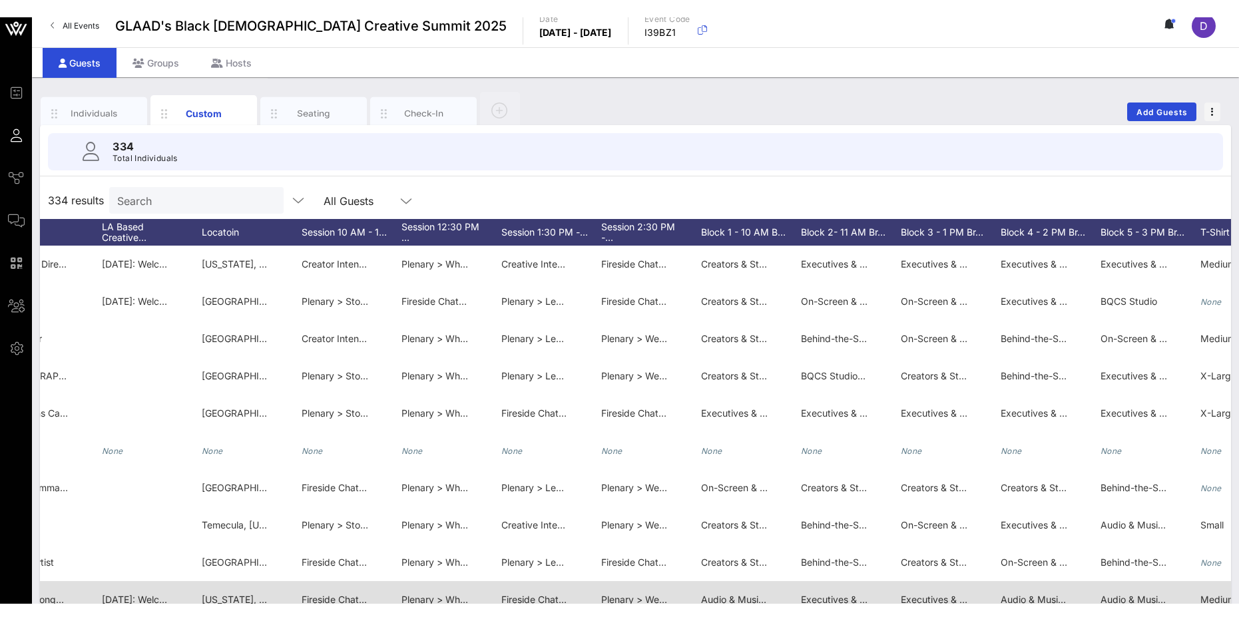
scroll to position [0, 2175]
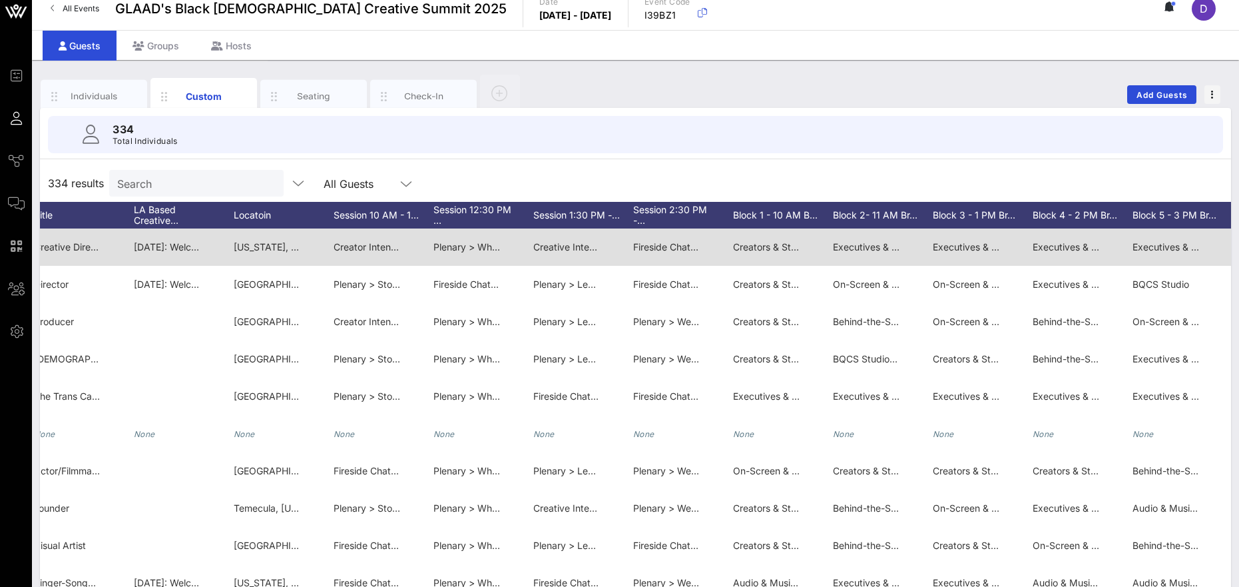
click at [374, 248] on span "Creator Intensive > The Creative Crossover: Public Perception of Your Art Conve…" at bounding box center [574, 246] width 480 height 11
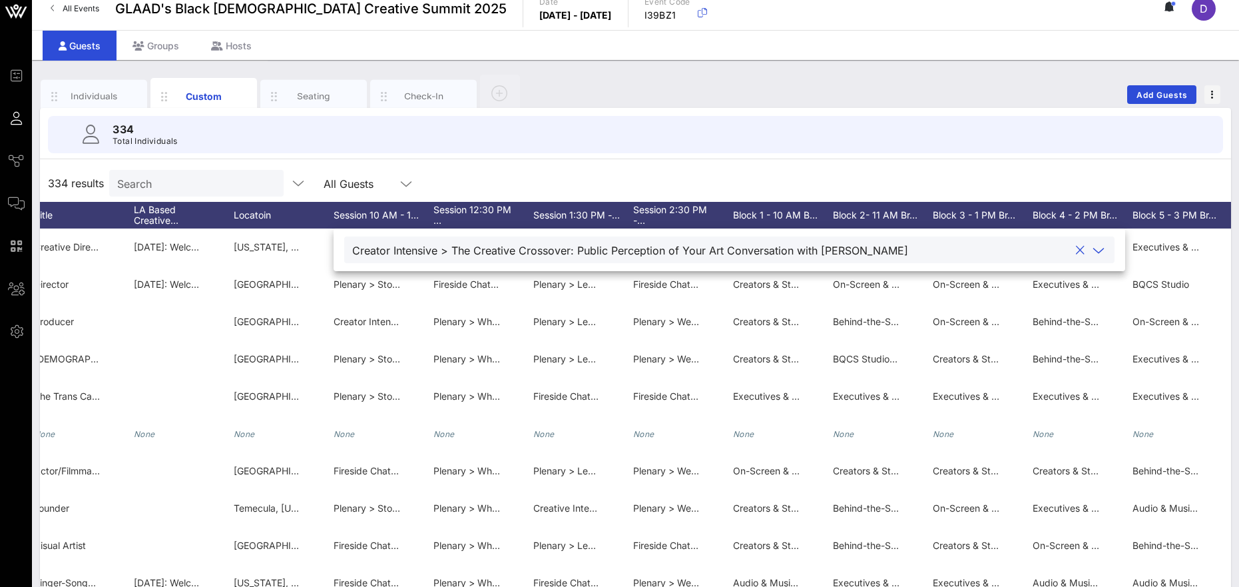
click at [861, 251] on icon at bounding box center [1098, 250] width 12 height 16
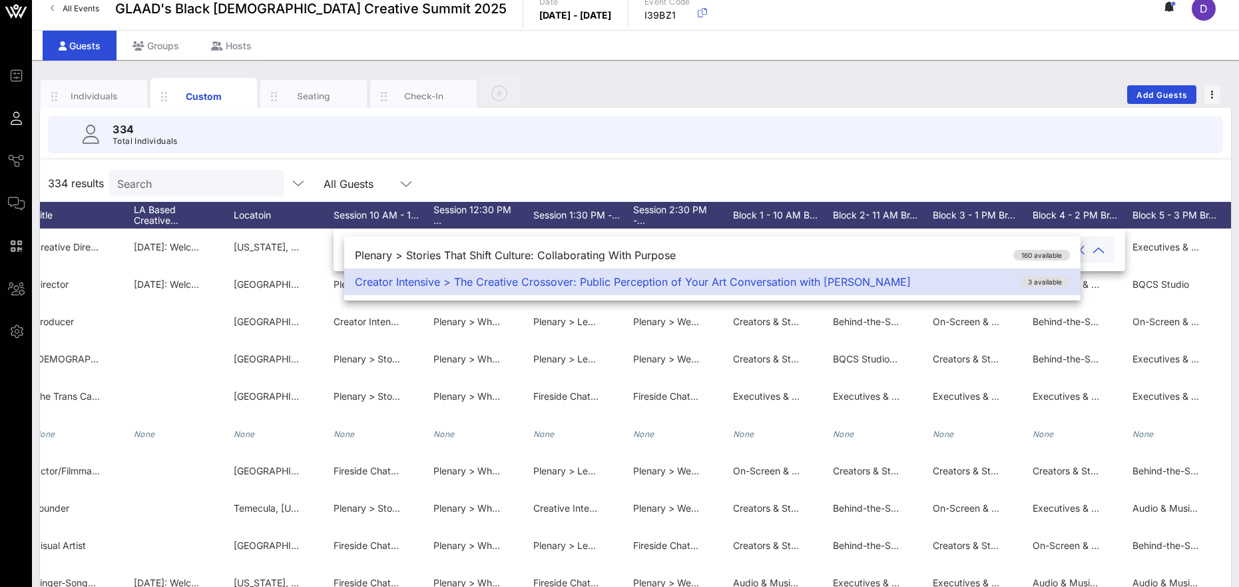
click at [846, 183] on div "334 results Search All Guests" at bounding box center [635, 182] width 1191 height 37
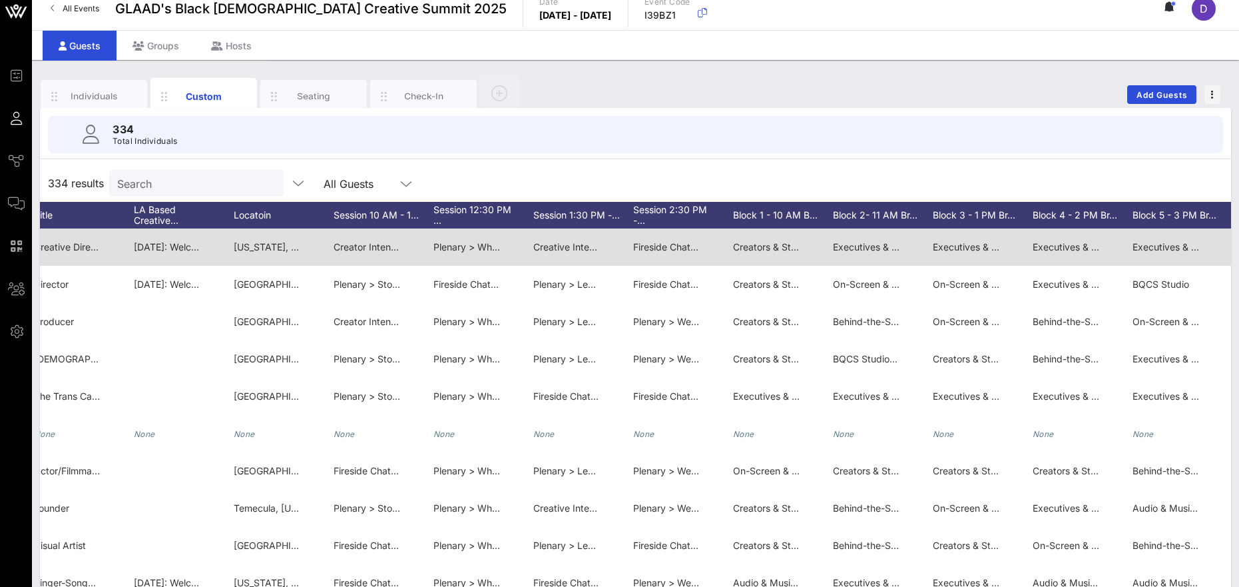
click at [469, 248] on span "Plenary > What Is Your Legacy with [PERSON_NAME]" at bounding box center [550, 246] width 235 height 11
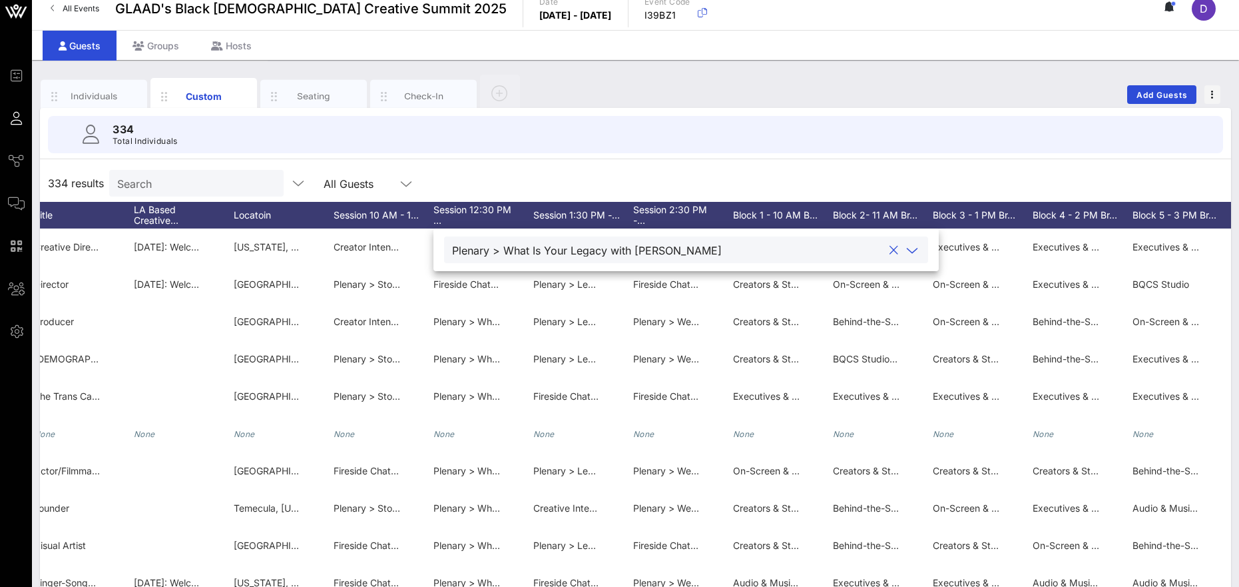
click at [861, 252] on div at bounding box center [912, 250] width 16 height 16
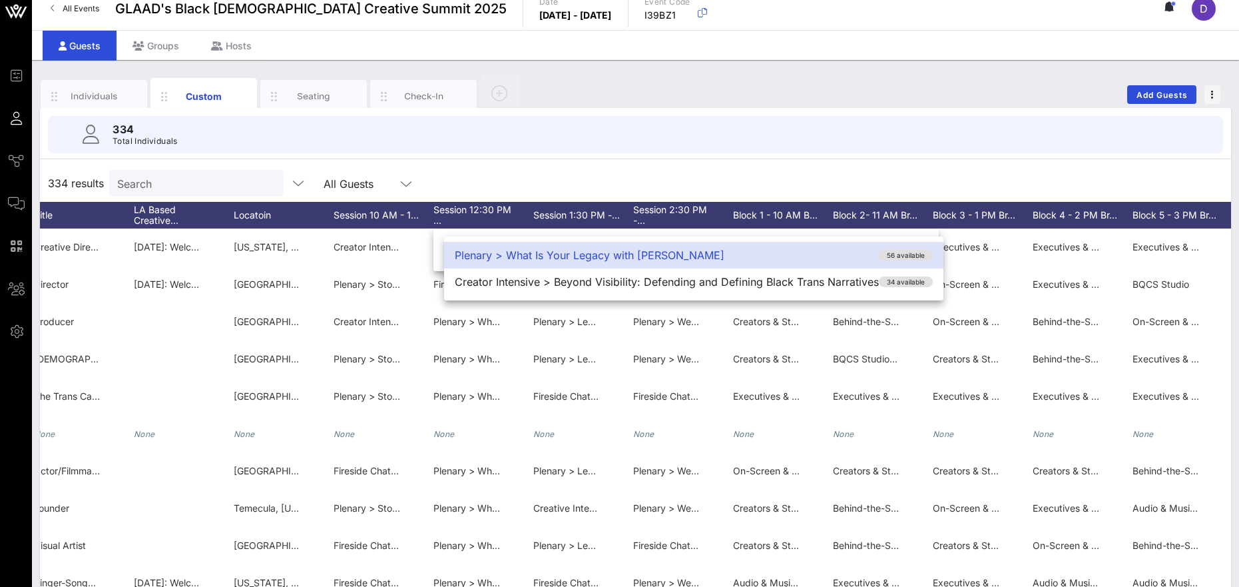
click at [857, 186] on div "334 results Search All Guests" at bounding box center [635, 182] width 1191 height 37
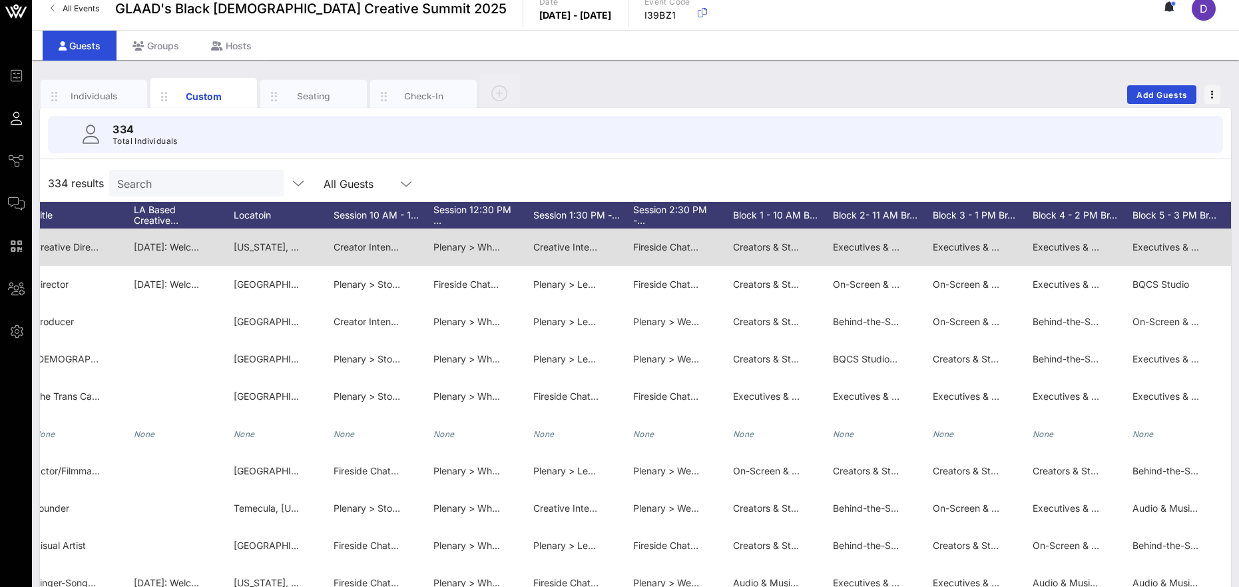
click at [573, 252] on div "Creative Intensive > Owning Your Story: The Future of Digital Culture" at bounding box center [566, 246] width 67 height 37
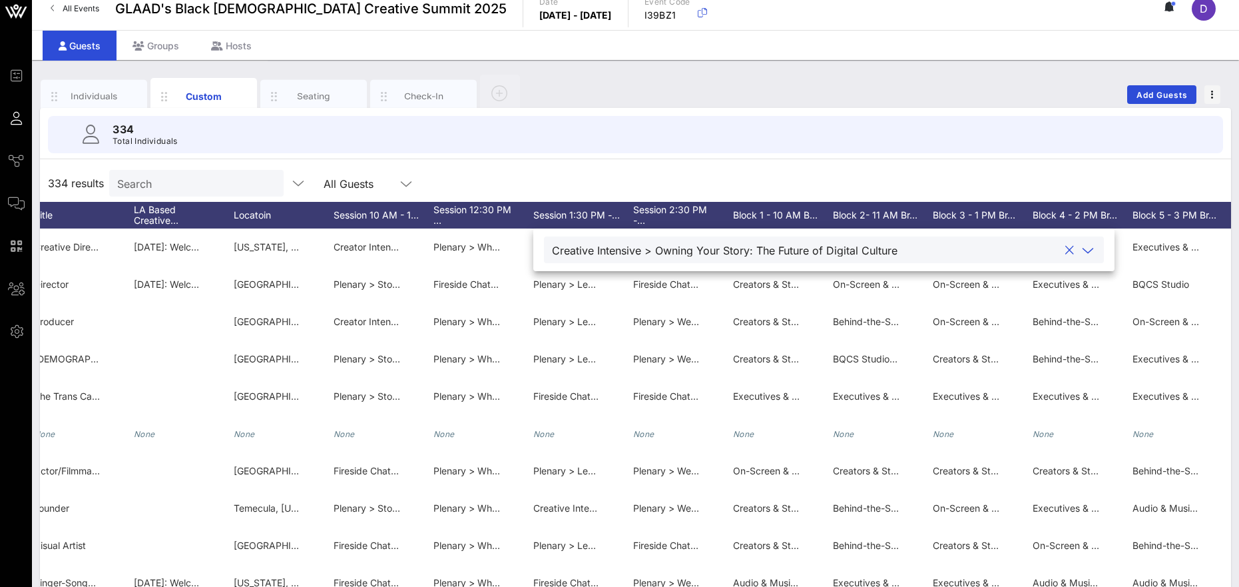
click at [861, 246] on icon at bounding box center [1088, 250] width 12 height 16
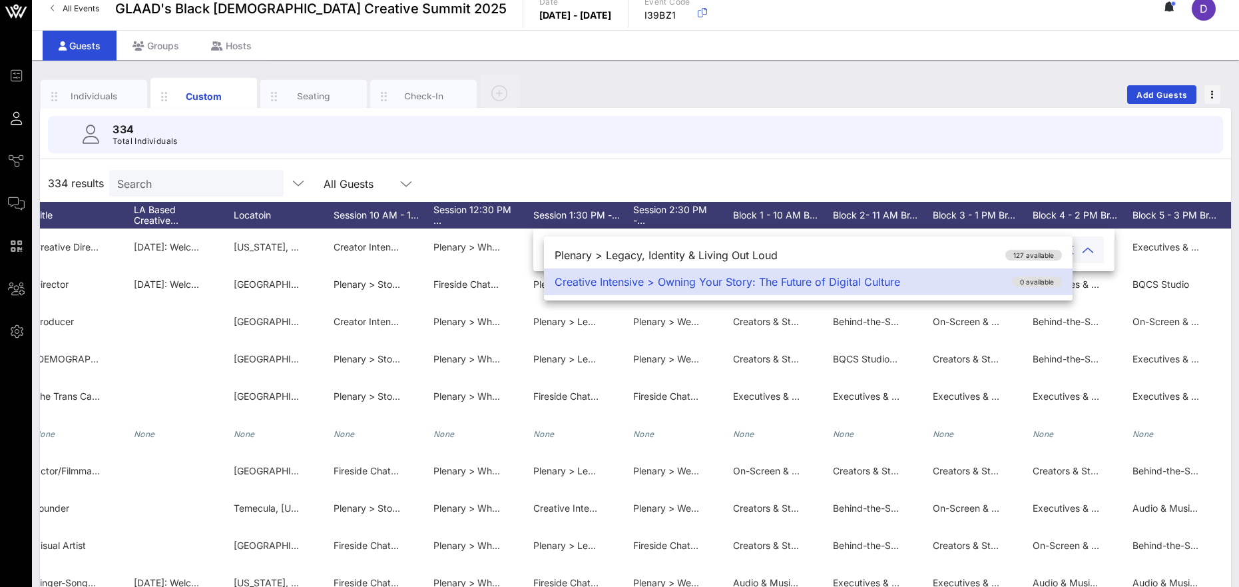
click at [861, 174] on div "334 results Search All Guests" at bounding box center [635, 182] width 1191 height 37
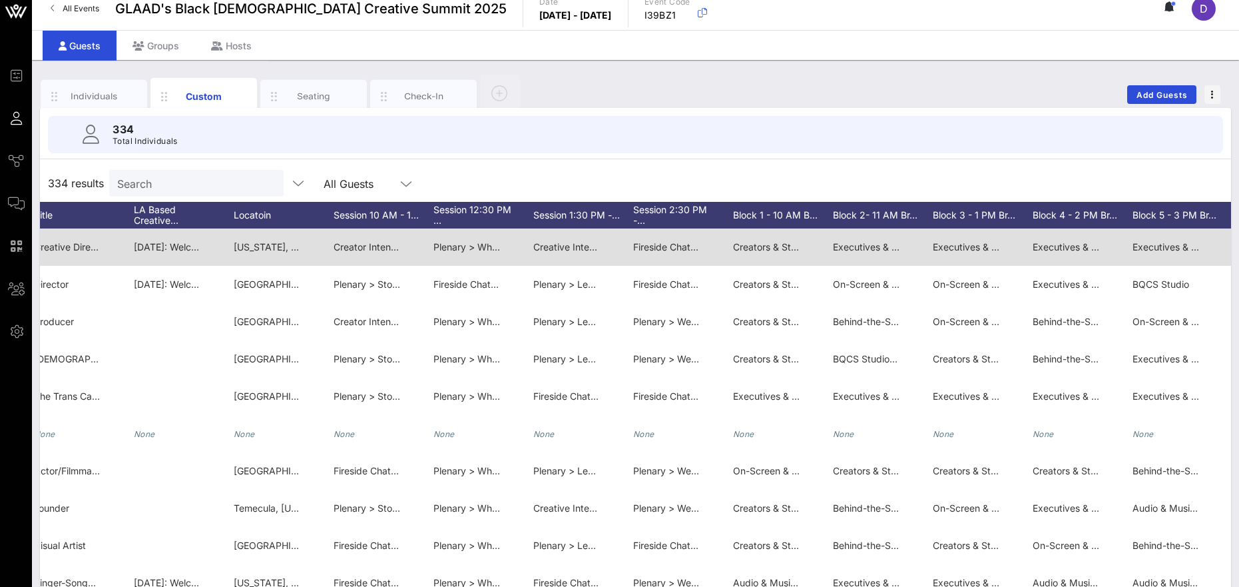
click at [665, 249] on span "Fireside Chat > Creating Boldly, Safely: A Conversation with TikTok" at bounding box center [778, 246] width 291 height 11
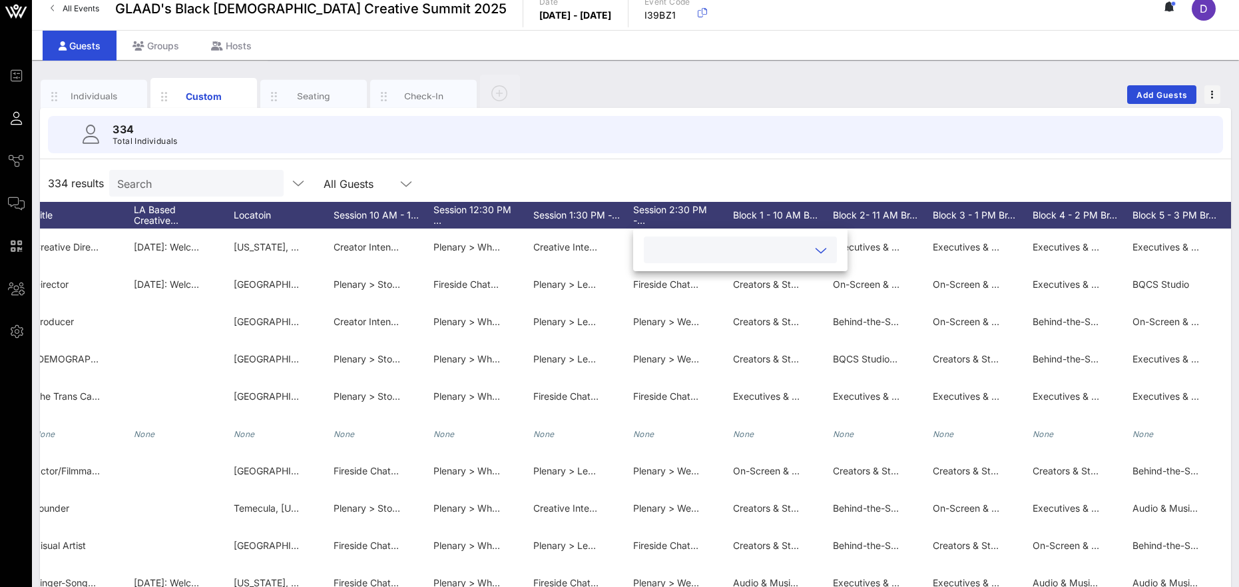
click at [815, 252] on icon at bounding box center [821, 250] width 12 height 16
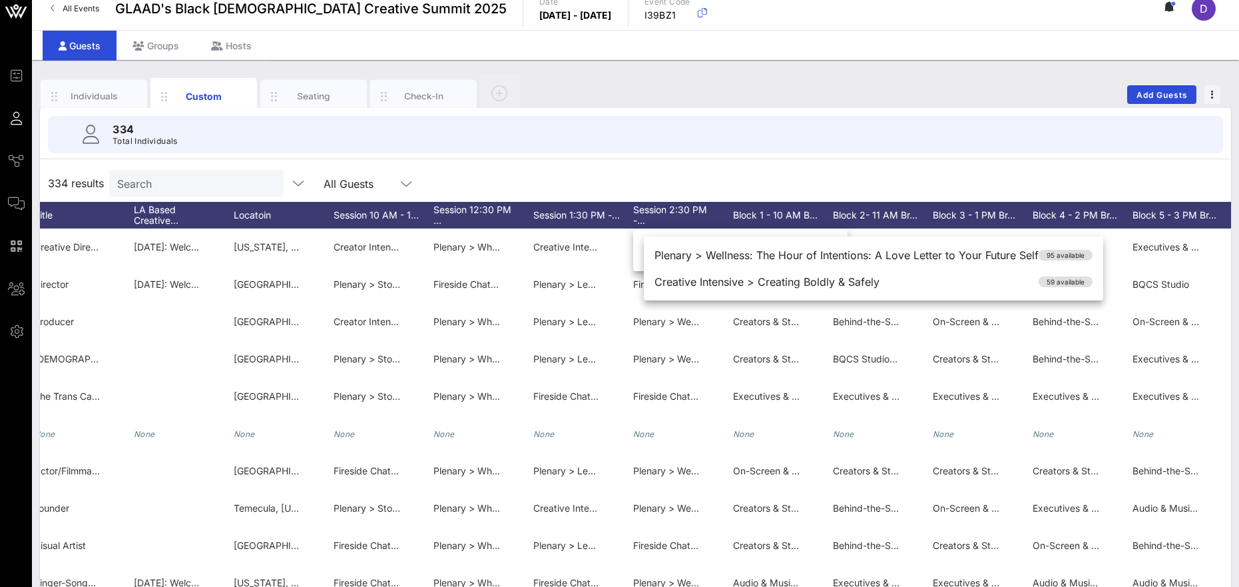
click at [861, 176] on div "334 results Search All Guests" at bounding box center [635, 182] width 1191 height 37
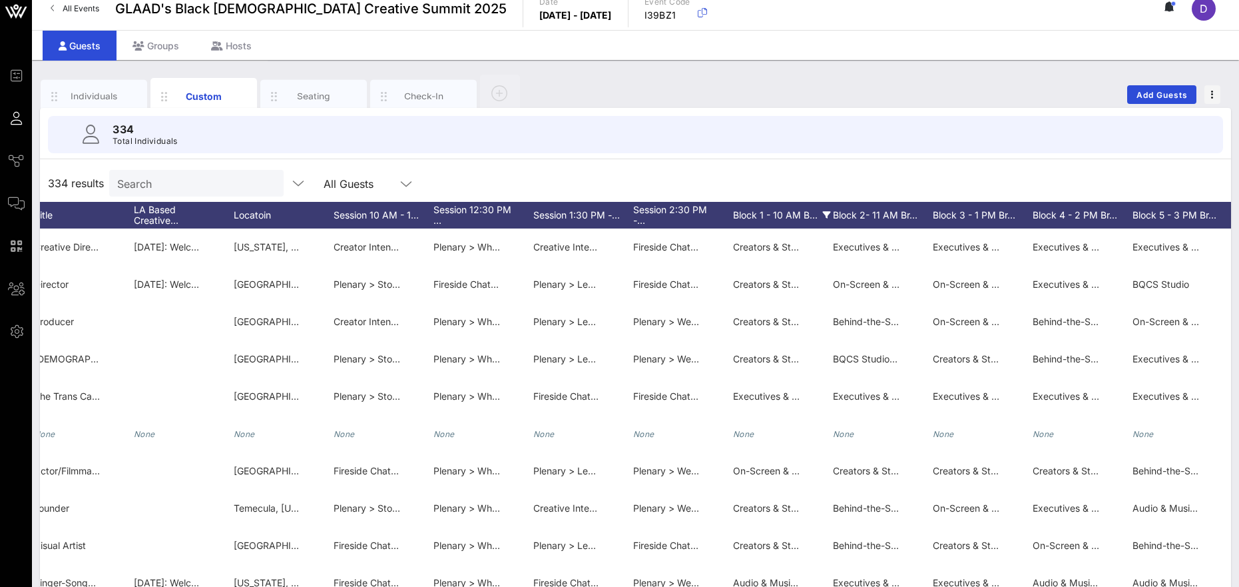
click at [783, 216] on div "Block 1 - 10 AM B…" at bounding box center [783, 215] width 100 height 27
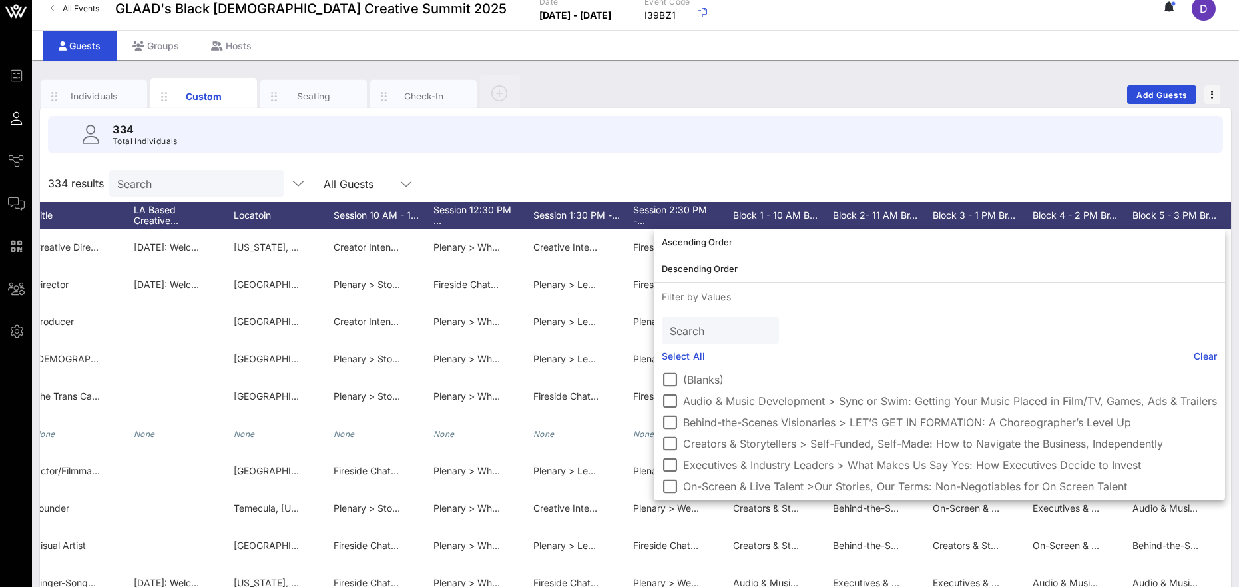
click at [861, 143] on div "334 Total Individuals" at bounding box center [635, 134] width 1175 height 37
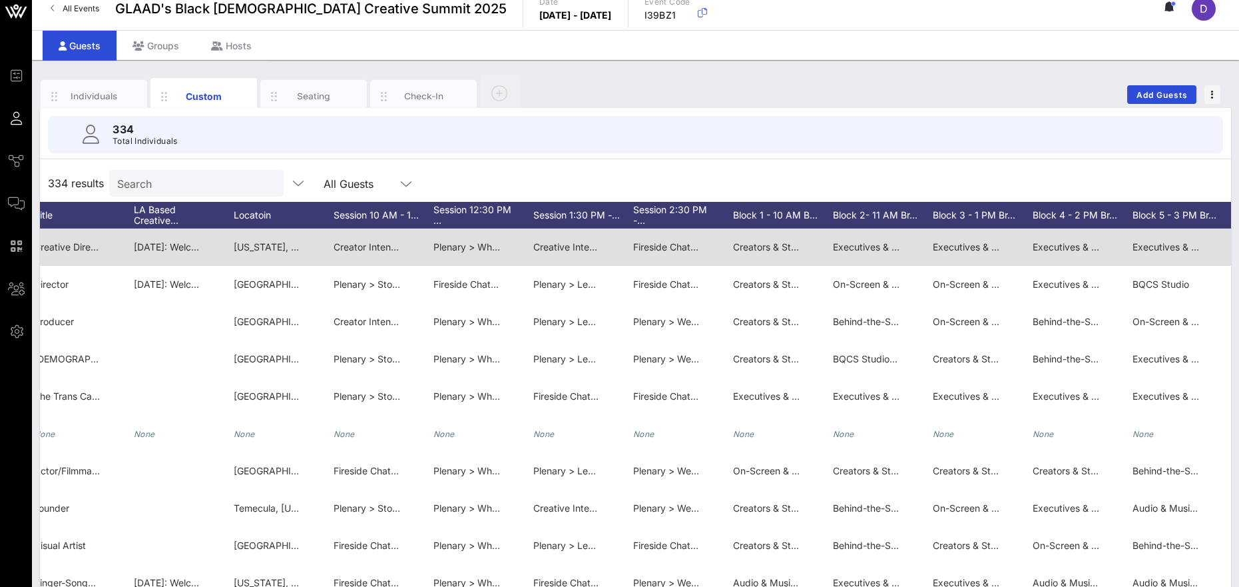
click at [670, 251] on span "Fireside Chat > Creating Boldly, Safely: A Conversation with TikTok" at bounding box center [778, 246] width 291 height 11
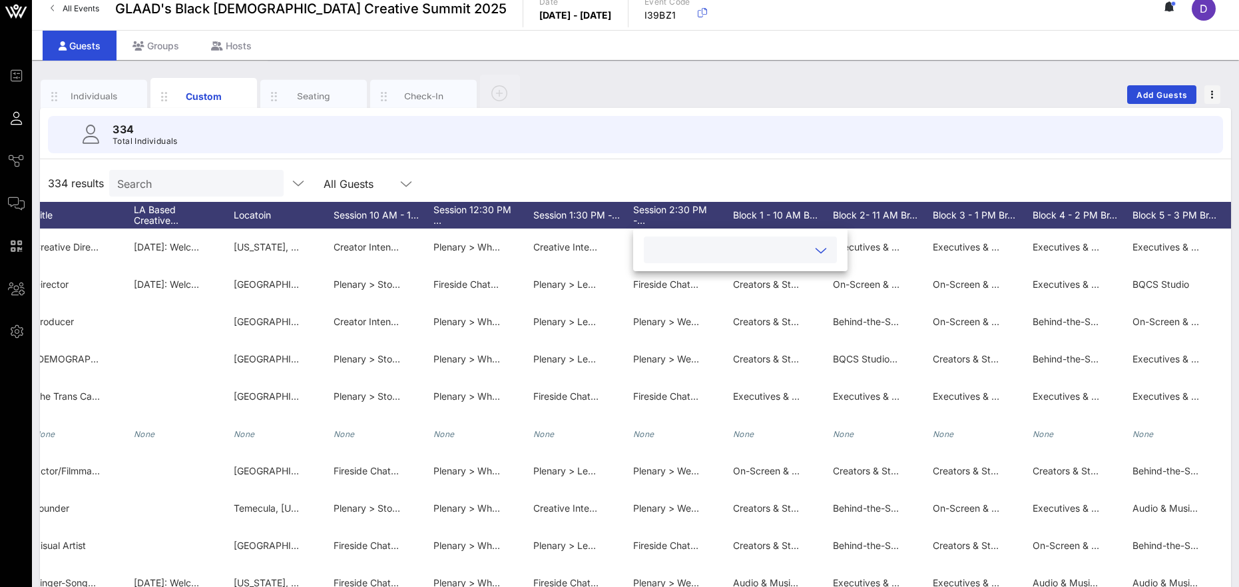
click at [815, 247] on icon at bounding box center [821, 250] width 12 height 16
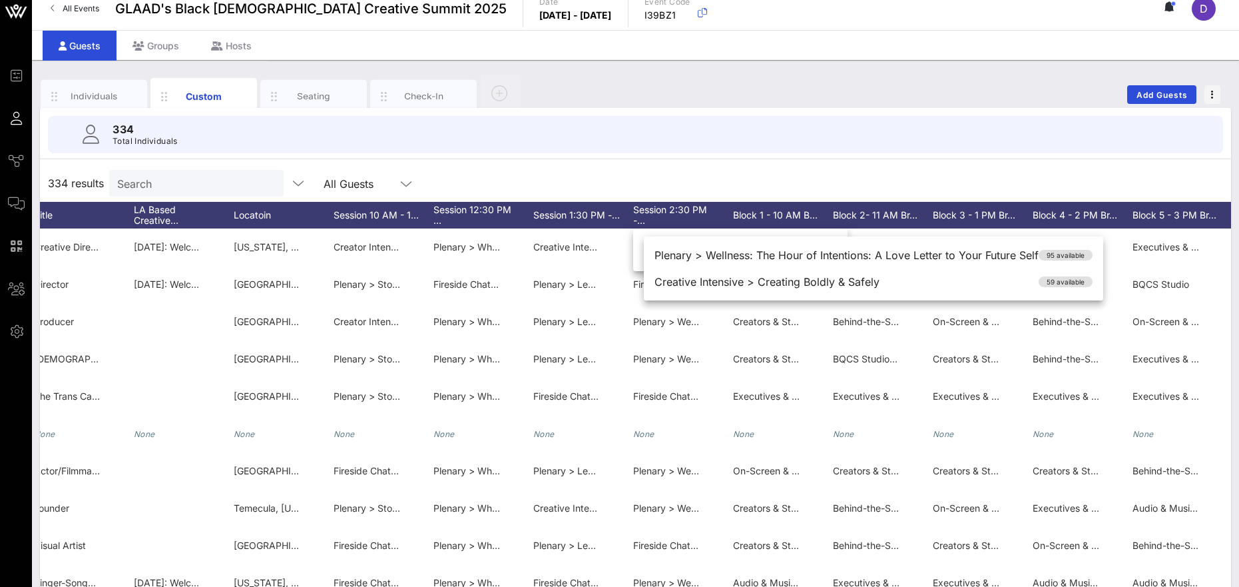
click at [789, 162] on div "334 Total Individuals 334 results Search All Guests First Name Last Name Full N…" at bounding box center [635, 368] width 1191 height 520
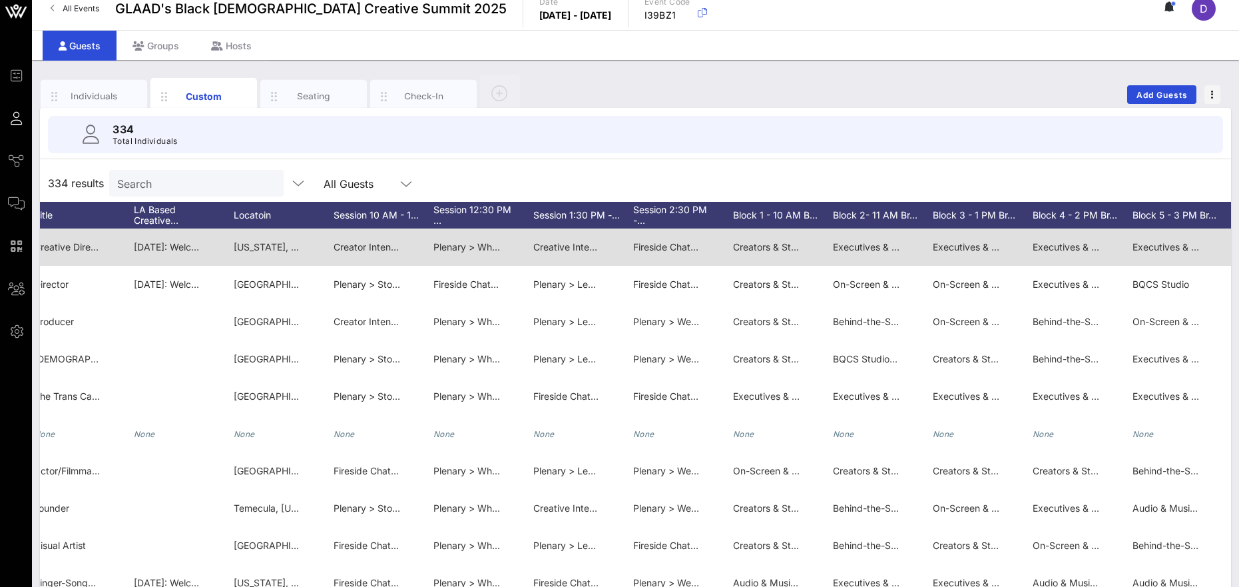
click at [790, 252] on div "Creators & Storytellers > Self-Funded, Self-Made: How to Navigate the Business,…" at bounding box center [766, 246] width 67 height 37
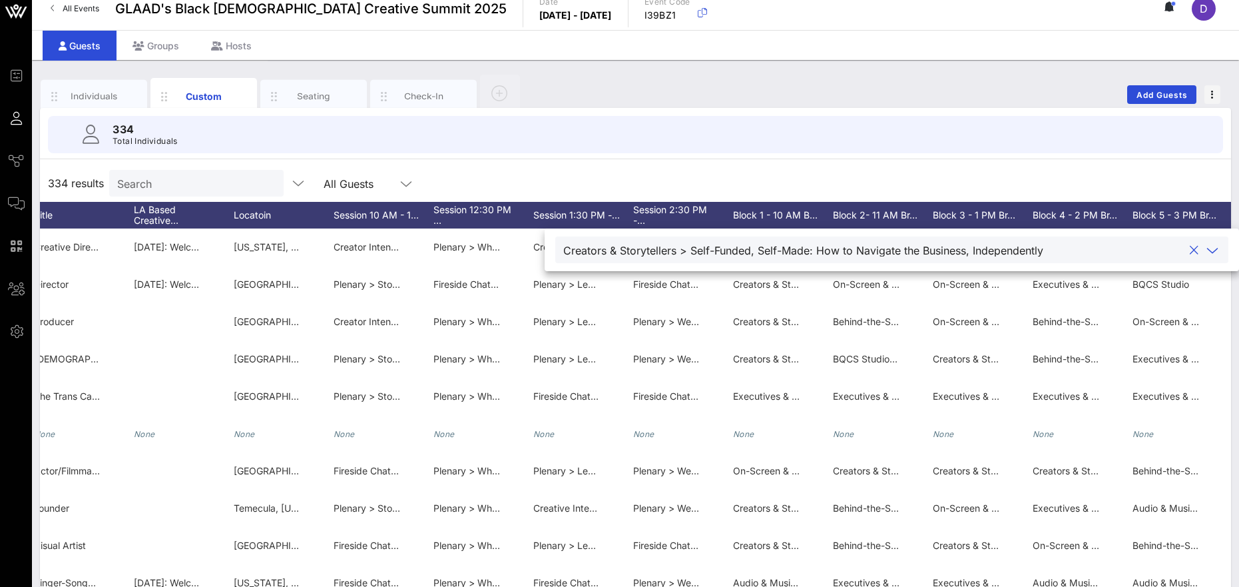
click at [861, 248] on icon at bounding box center [1212, 250] width 12 height 16
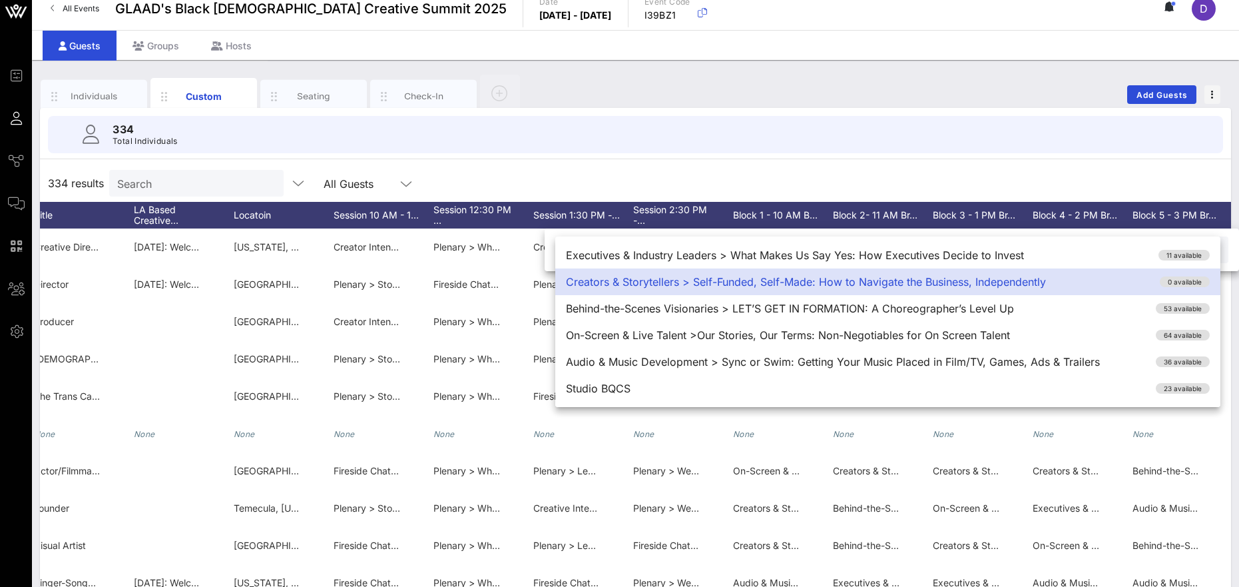
click at [861, 180] on div "334 results Search All Guests" at bounding box center [635, 182] width 1191 height 37
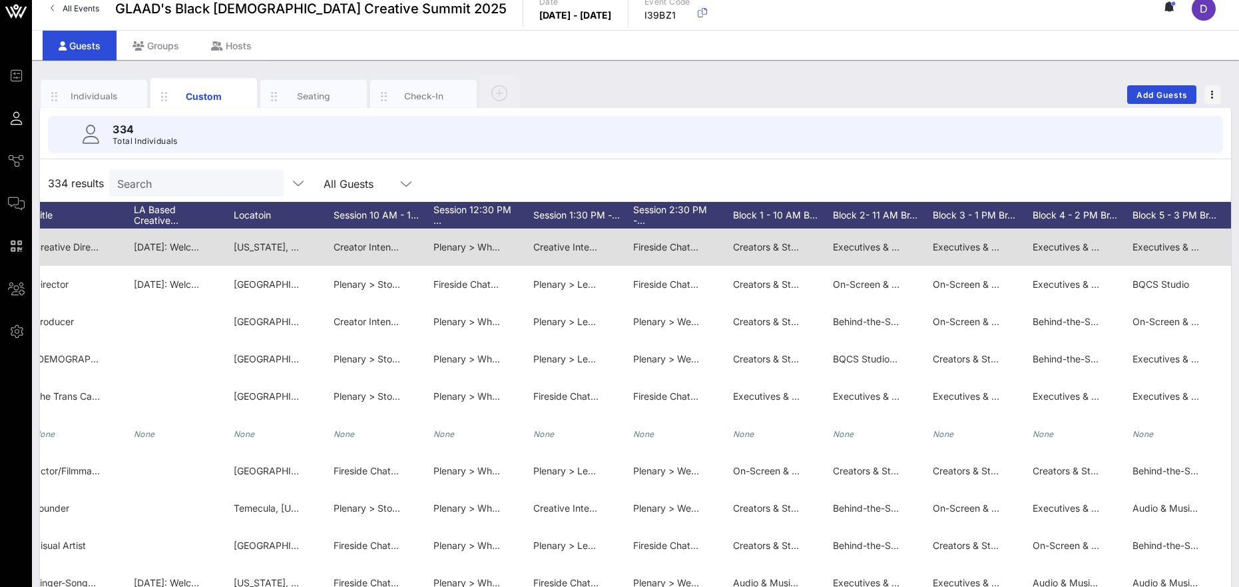
click at [861, 254] on div "Executives & Industry Leaders > Gatekeeping vs. Gatebuilding: Designing a Futur…" at bounding box center [866, 246] width 67 height 37
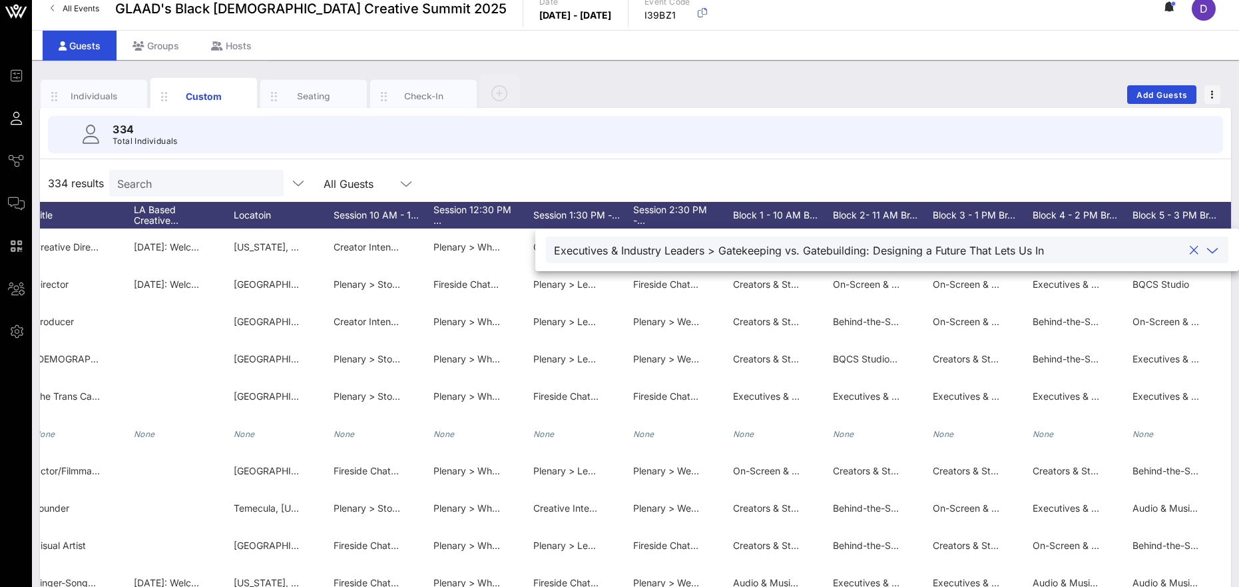
click at [861, 249] on icon at bounding box center [1212, 250] width 12 height 16
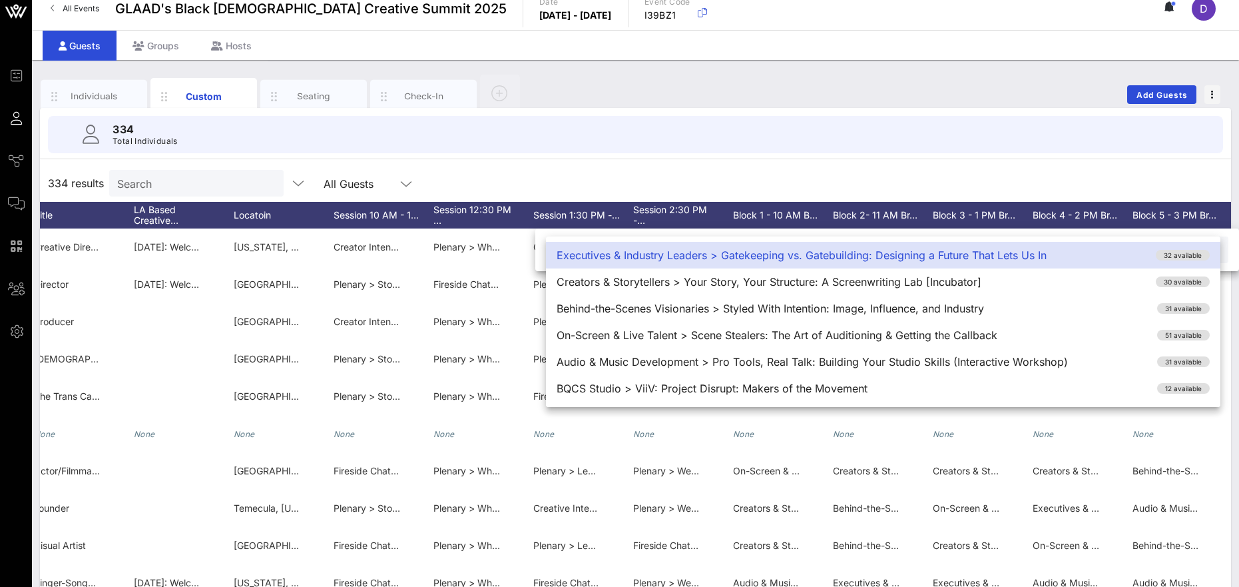
click at [861, 178] on div "334 results Search All Guests" at bounding box center [635, 182] width 1191 height 37
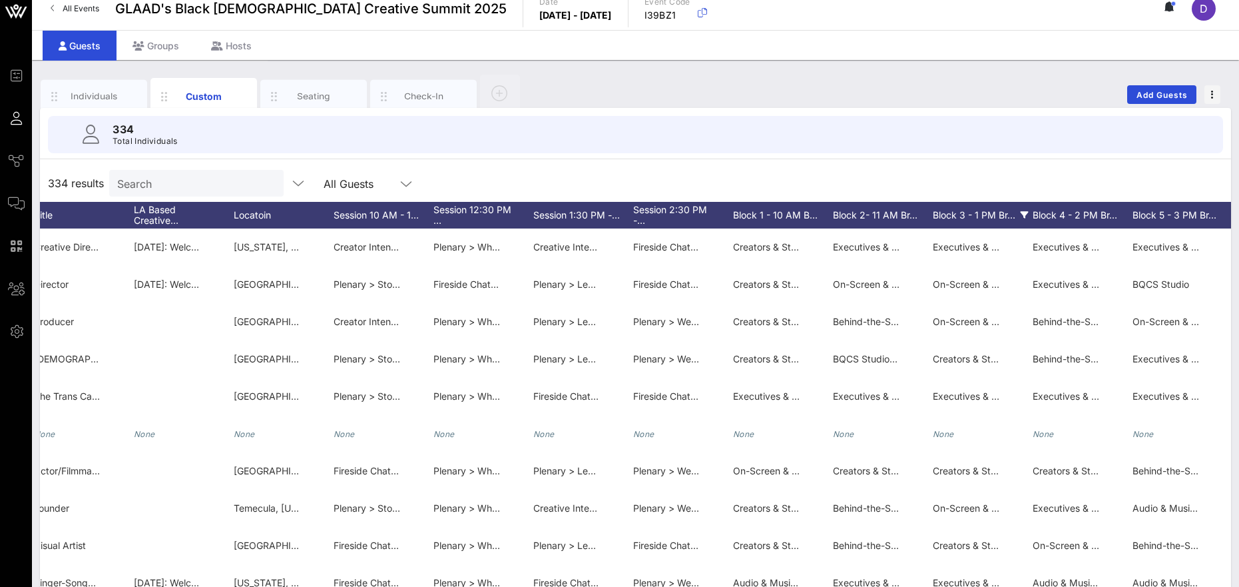
click at [861, 214] on div "Block 3 - 1 PM Br…" at bounding box center [983, 215] width 100 height 27
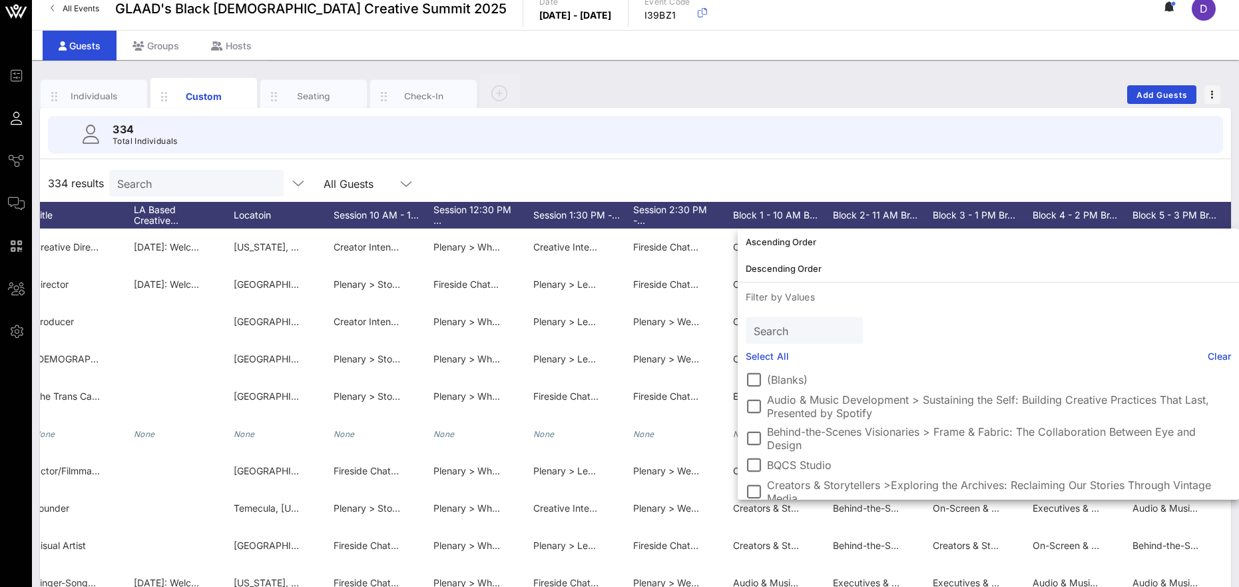
click at [861, 159] on div "334 Total Individuals" at bounding box center [635, 134] width 1207 height 53
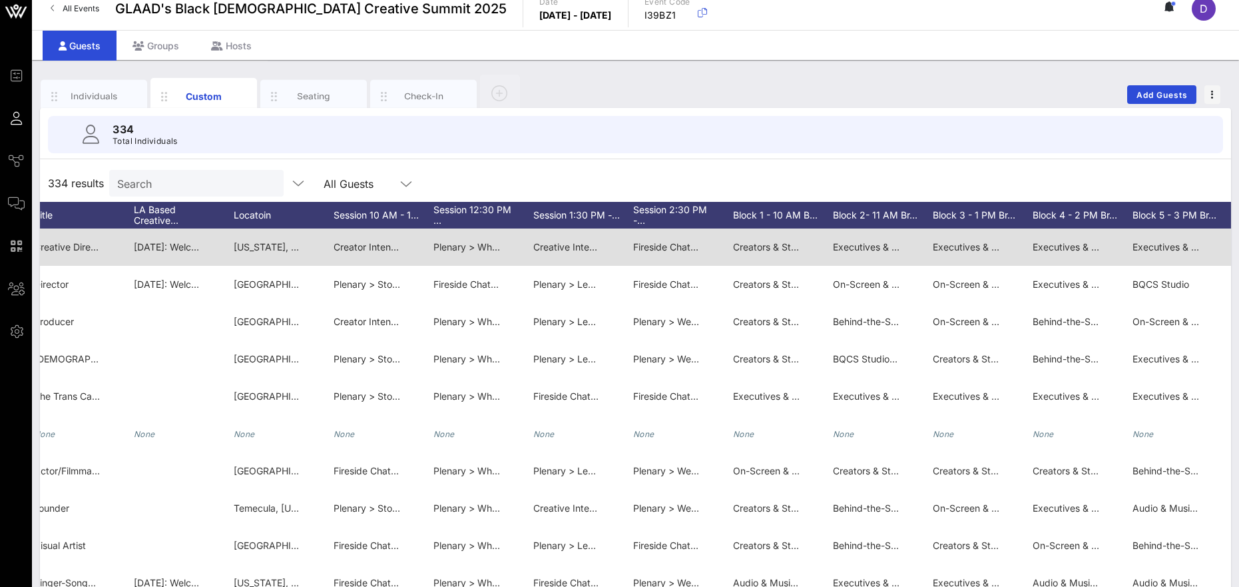
click at [861, 264] on div "Executives & Industry Leaders > Power & Partnership: Cultivating Relationships …" at bounding box center [966, 246] width 67 height 37
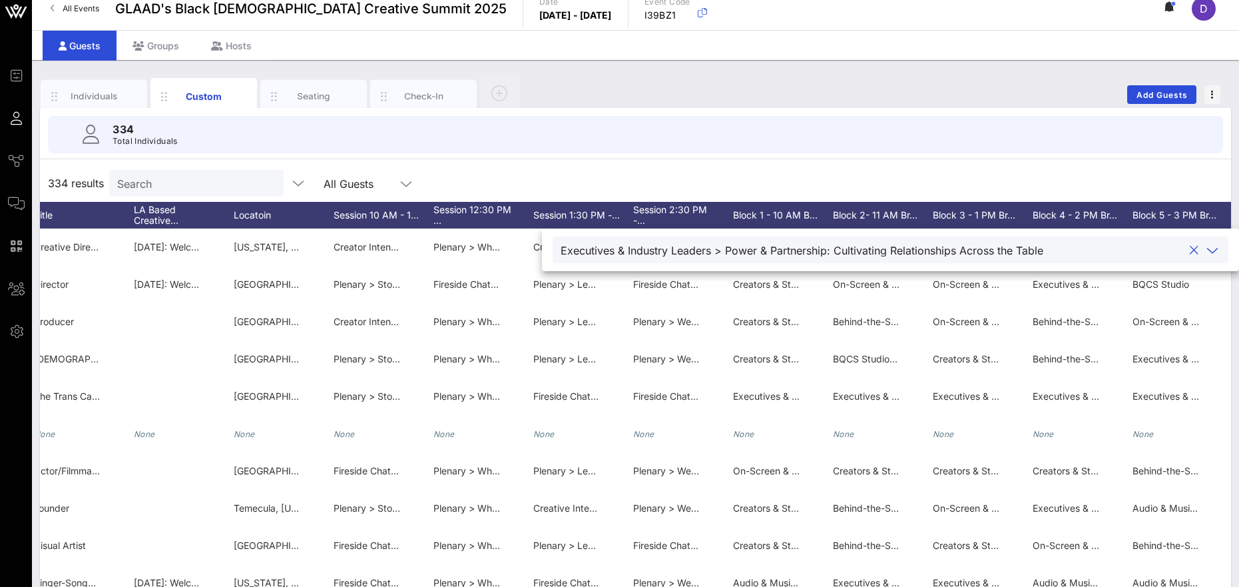
click at [861, 248] on div at bounding box center [1212, 250] width 16 height 16
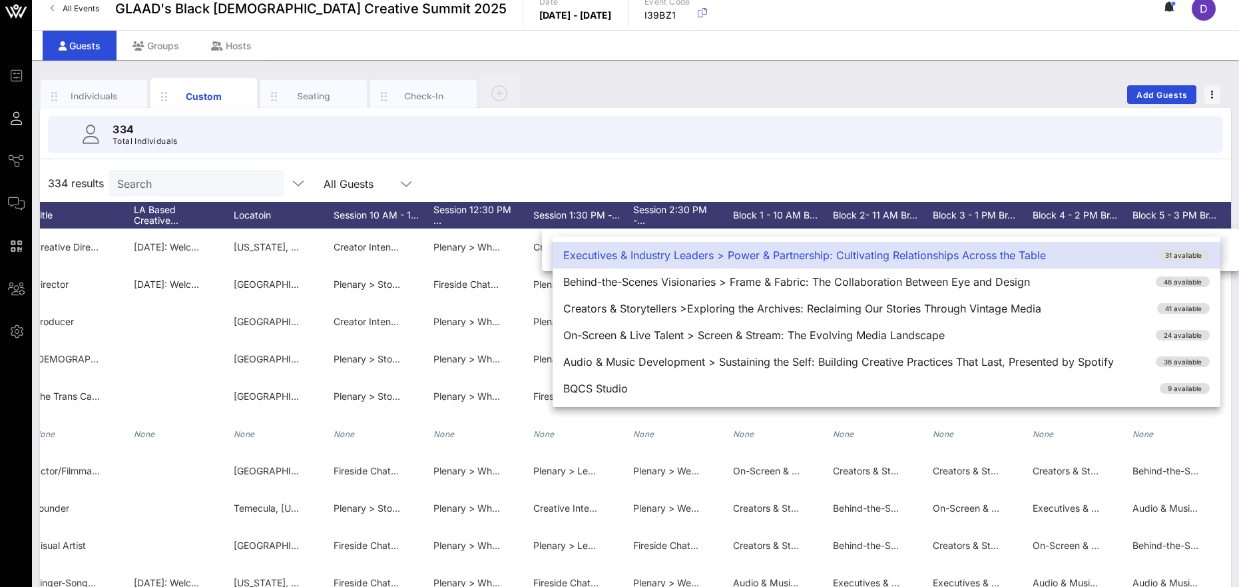
click at [861, 172] on div "334 results Search All Guests" at bounding box center [635, 182] width 1191 height 37
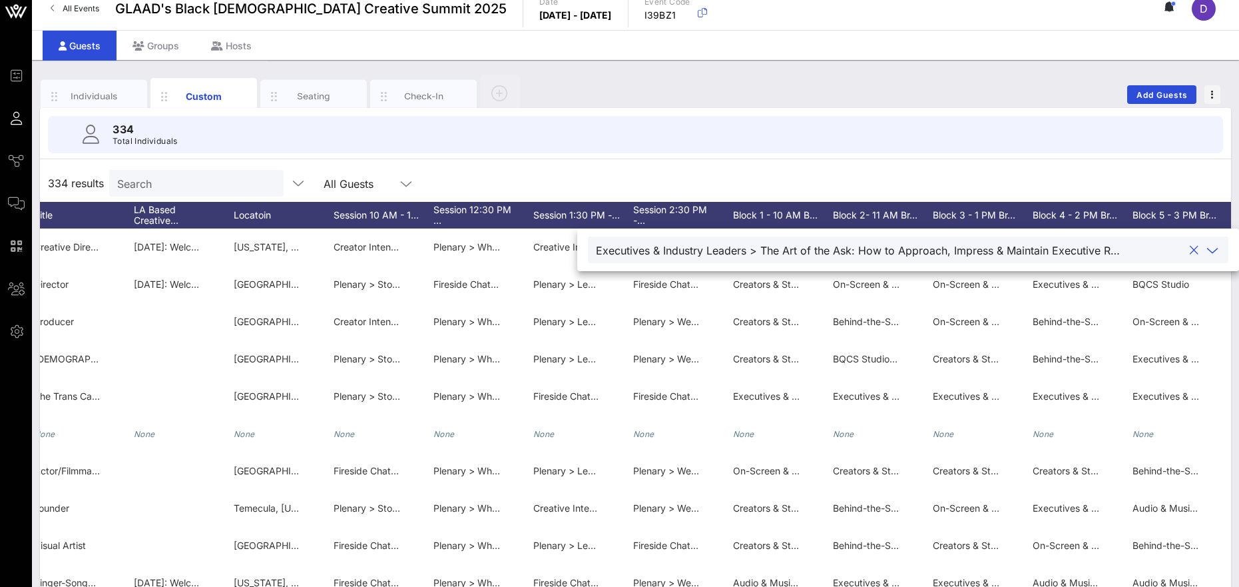
click at [861, 249] on icon at bounding box center [1212, 250] width 12 height 16
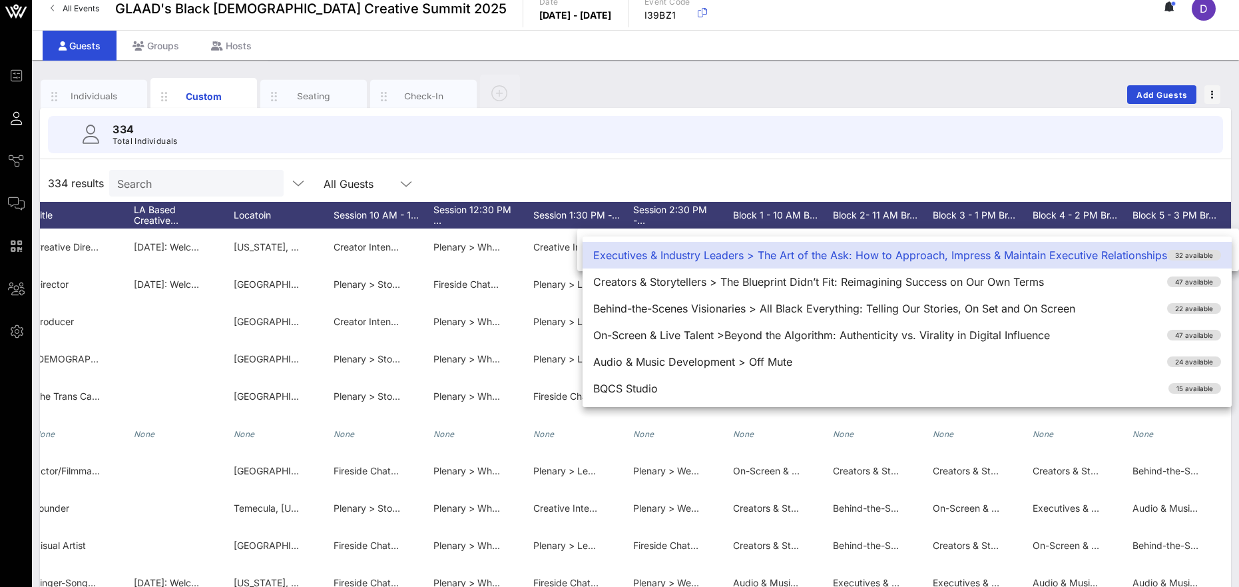
click at [861, 178] on div "334 results Search All Guests" at bounding box center [635, 182] width 1191 height 37
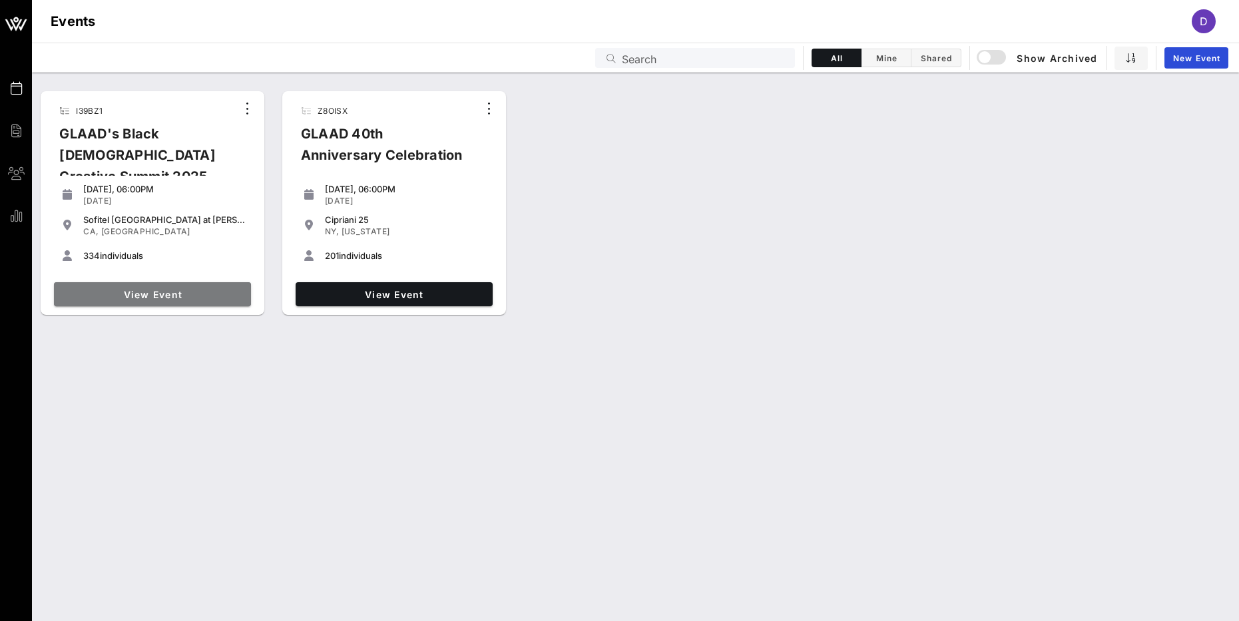
click at [177, 291] on span "View Event" at bounding box center [152, 294] width 186 height 11
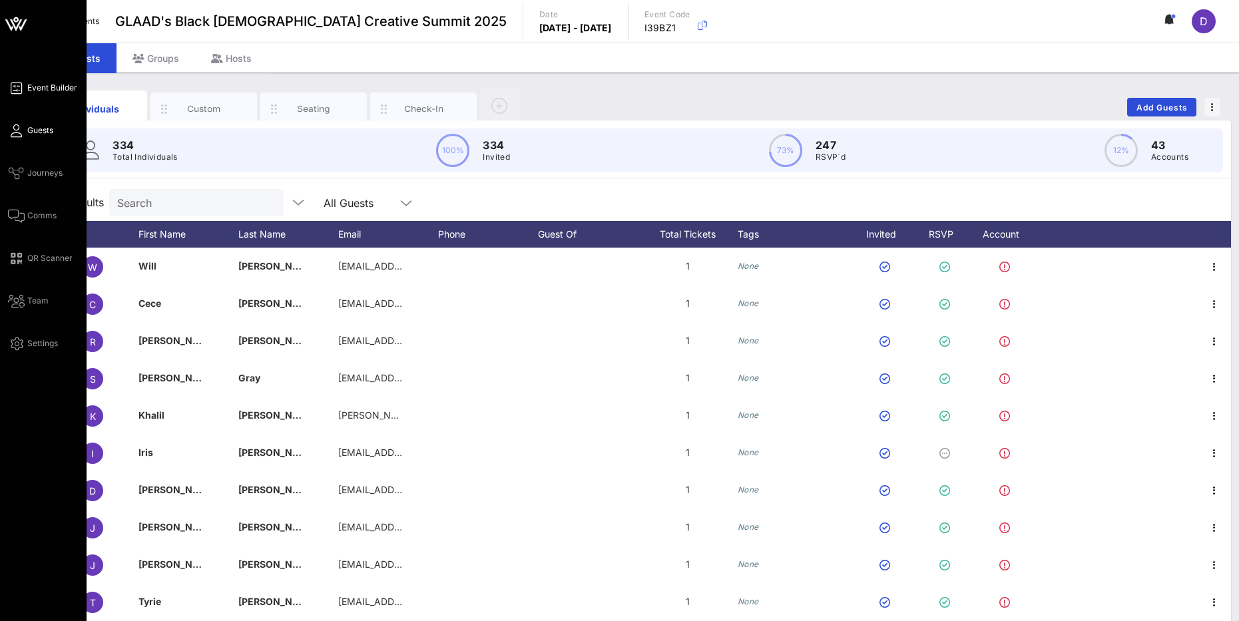
click at [45, 90] on span "Event Builder" at bounding box center [52, 88] width 50 height 12
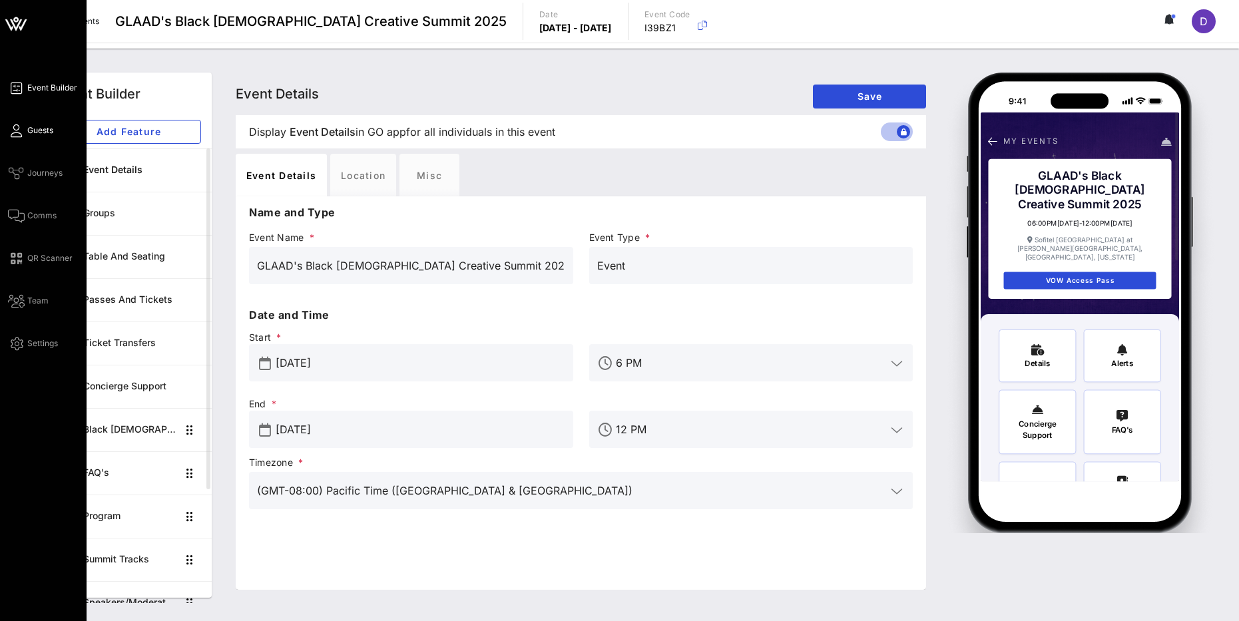
click at [40, 132] on span "Guests" at bounding box center [40, 130] width 26 height 12
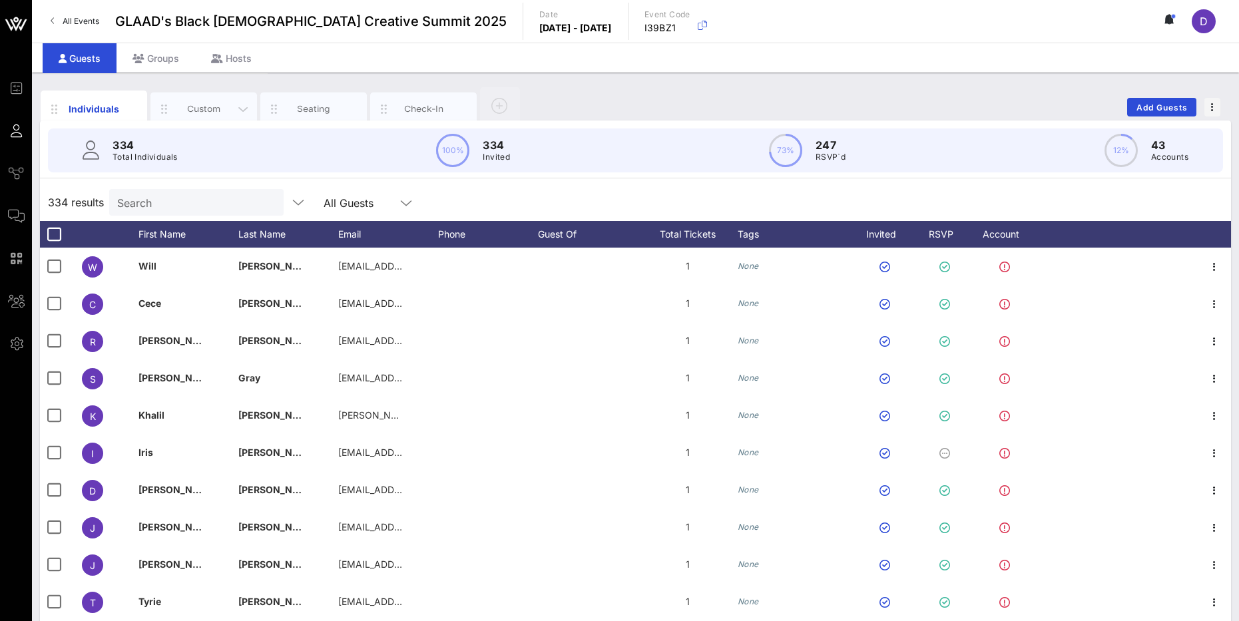
click at [210, 113] on div "Custom" at bounding box center [203, 109] width 59 height 13
